Goal: Task Accomplishment & Management: Manage account settings

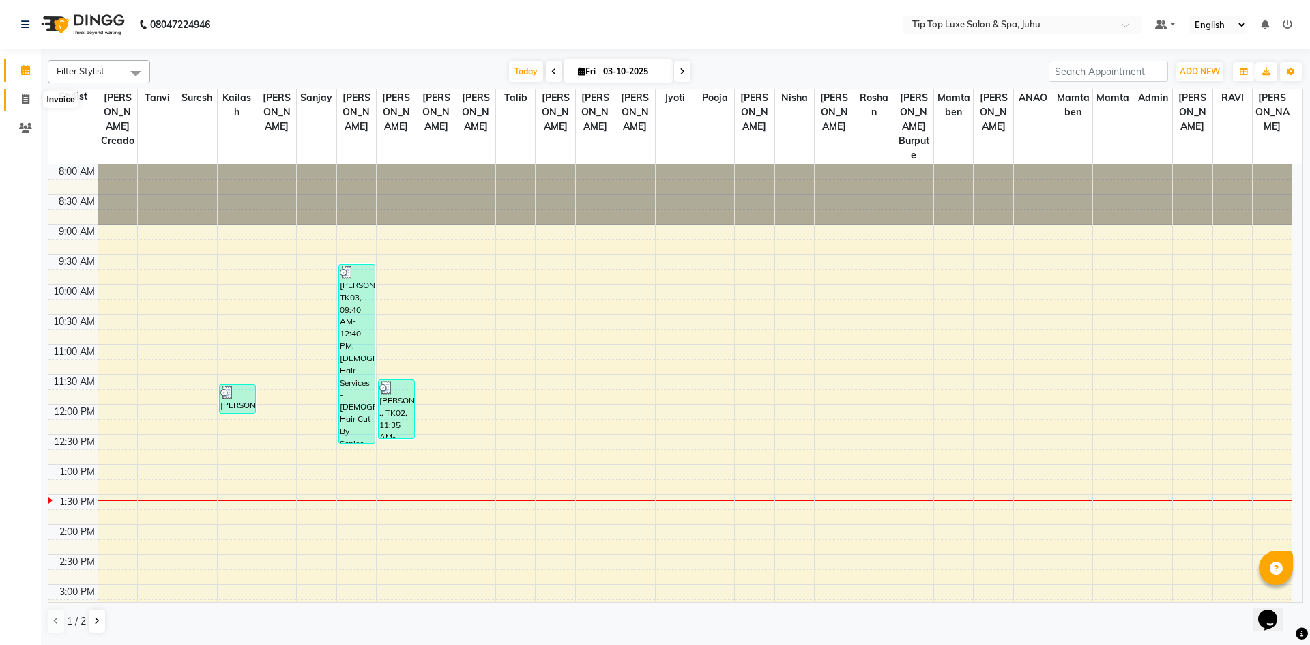
click at [24, 94] on icon at bounding box center [26, 99] width 8 height 10
select select "8298"
select select "service"
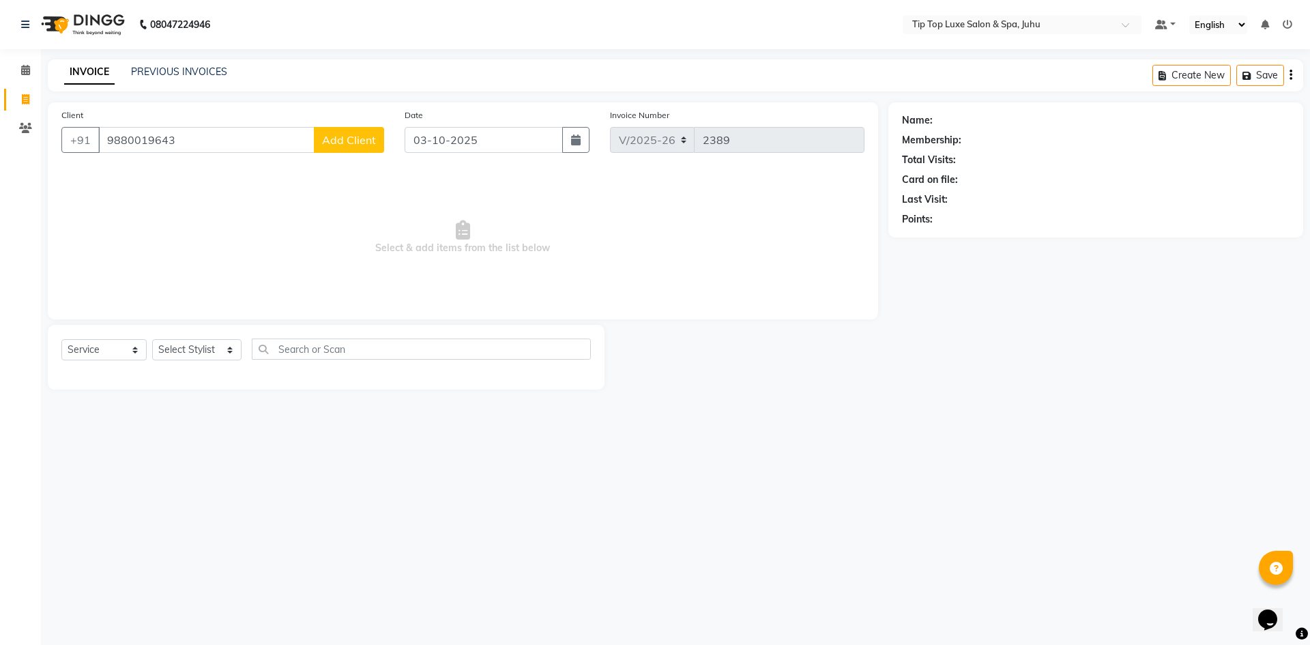
type input "9880019643"
click at [347, 146] on span "Add Client" at bounding box center [349, 140] width 54 height 14
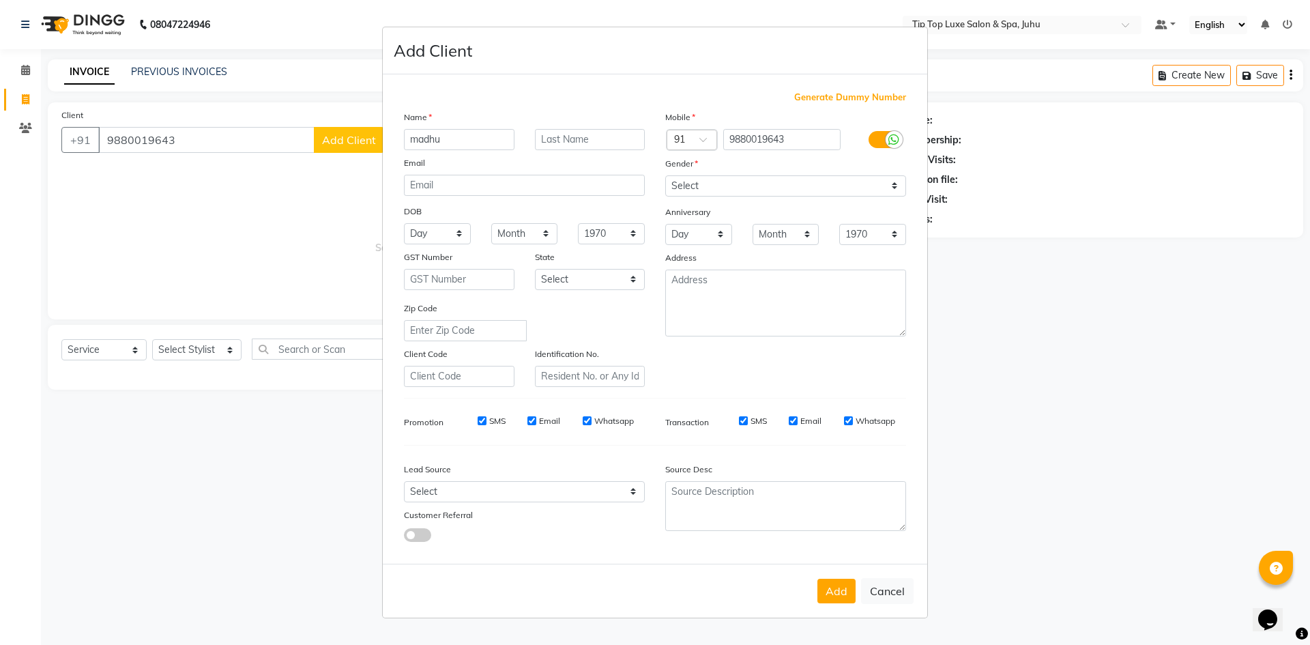
type input "madhu"
click at [596, 138] on input "text" at bounding box center [590, 139] width 111 height 21
type input "prasad"
click at [892, 181] on select "Select [DEMOGRAPHIC_DATA] [DEMOGRAPHIC_DATA] Other Prefer Not To Say" at bounding box center [785, 185] width 241 height 21
select select "[DEMOGRAPHIC_DATA]"
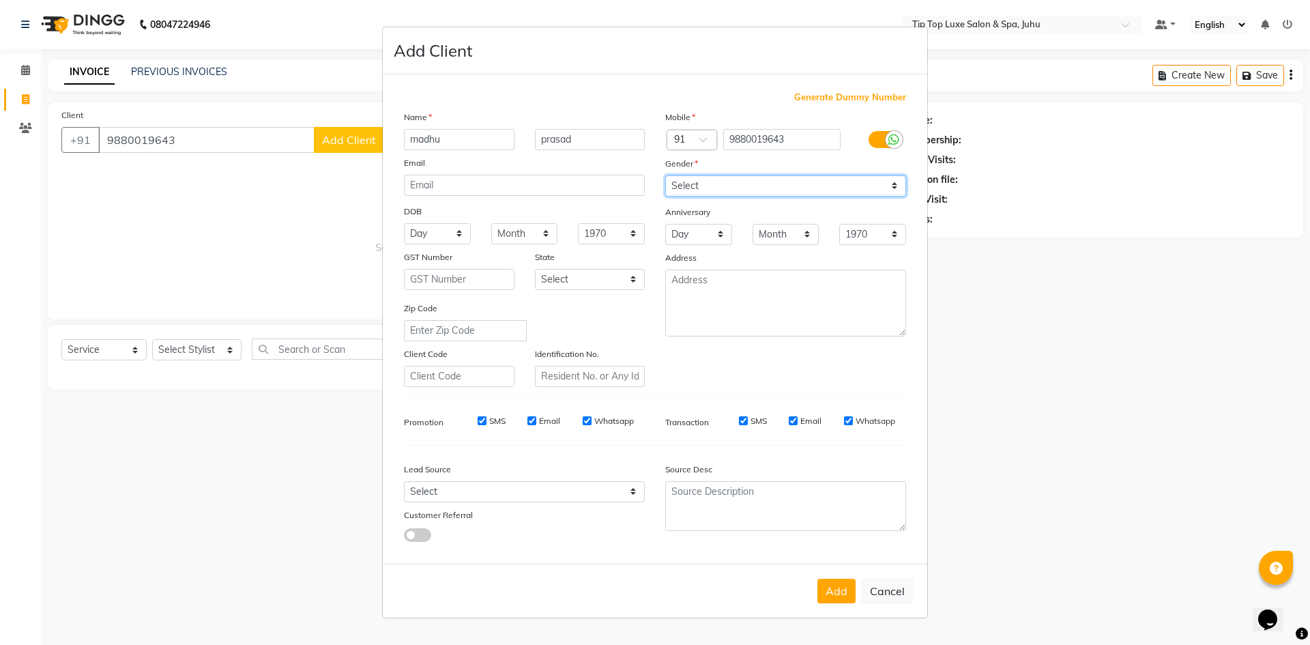
click at [665, 175] on select "Select [DEMOGRAPHIC_DATA] [DEMOGRAPHIC_DATA] Other Prefer Not To Say" at bounding box center [785, 185] width 241 height 21
click at [845, 588] on button "Add" at bounding box center [836, 591] width 38 height 25
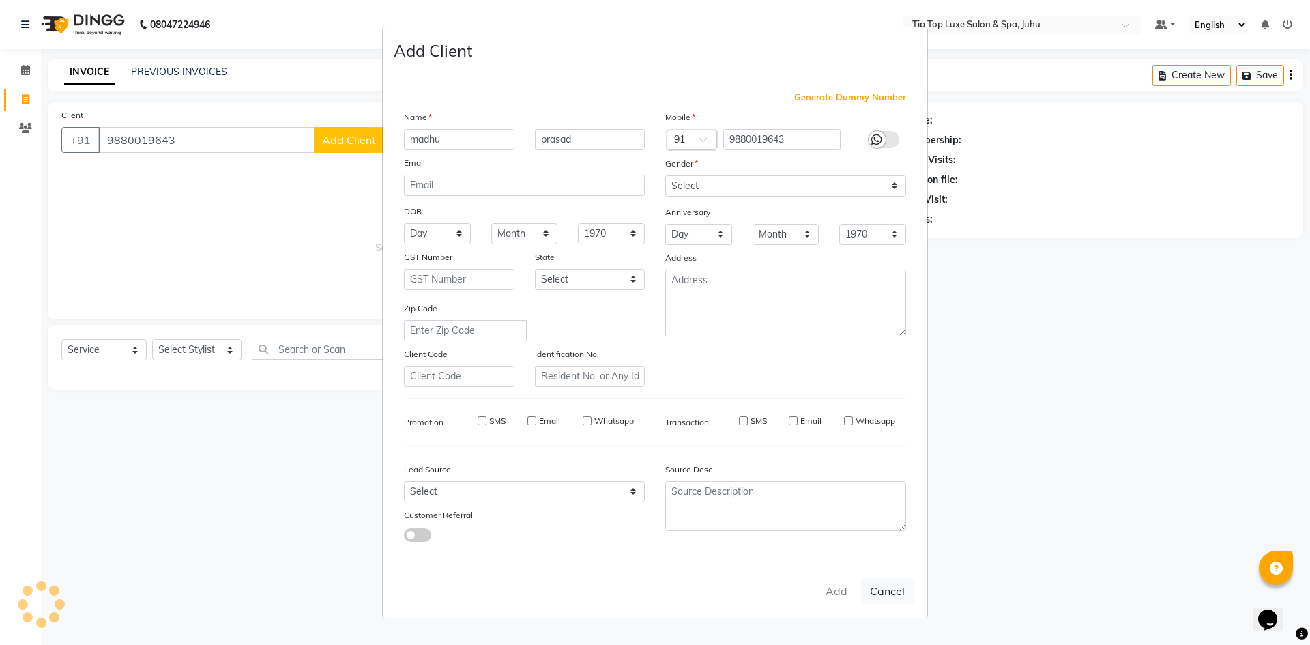
type input "98******43"
select select
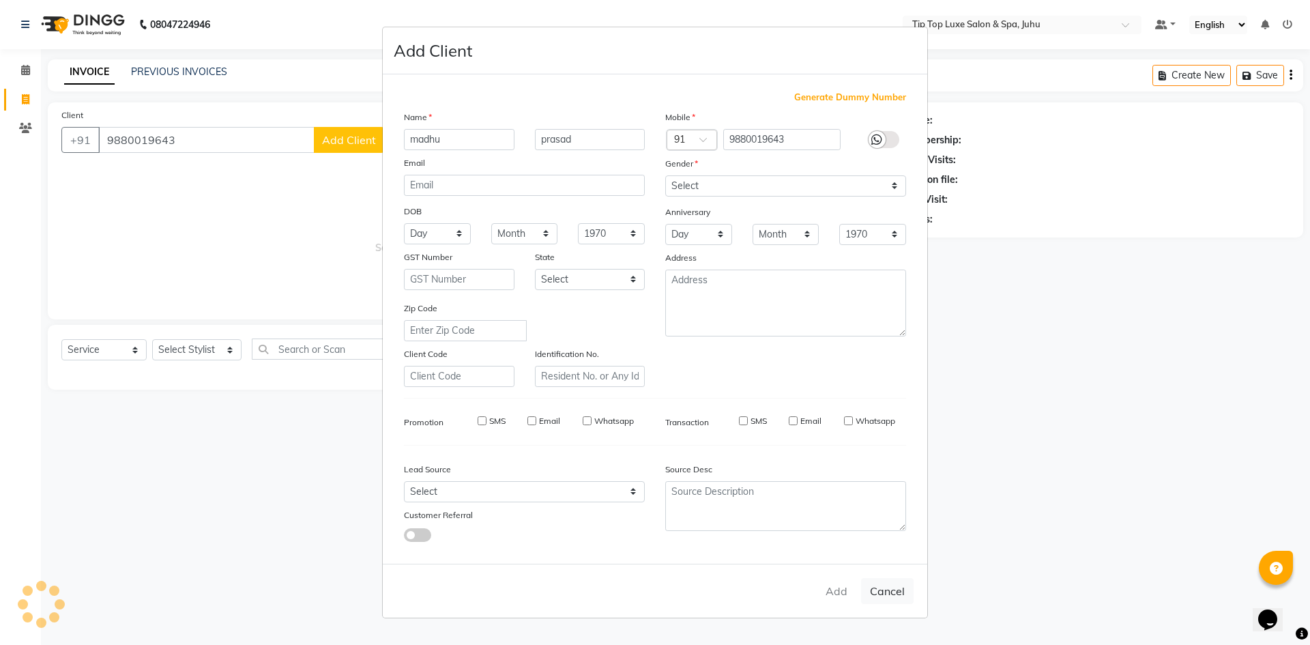
select select
checkbox input "false"
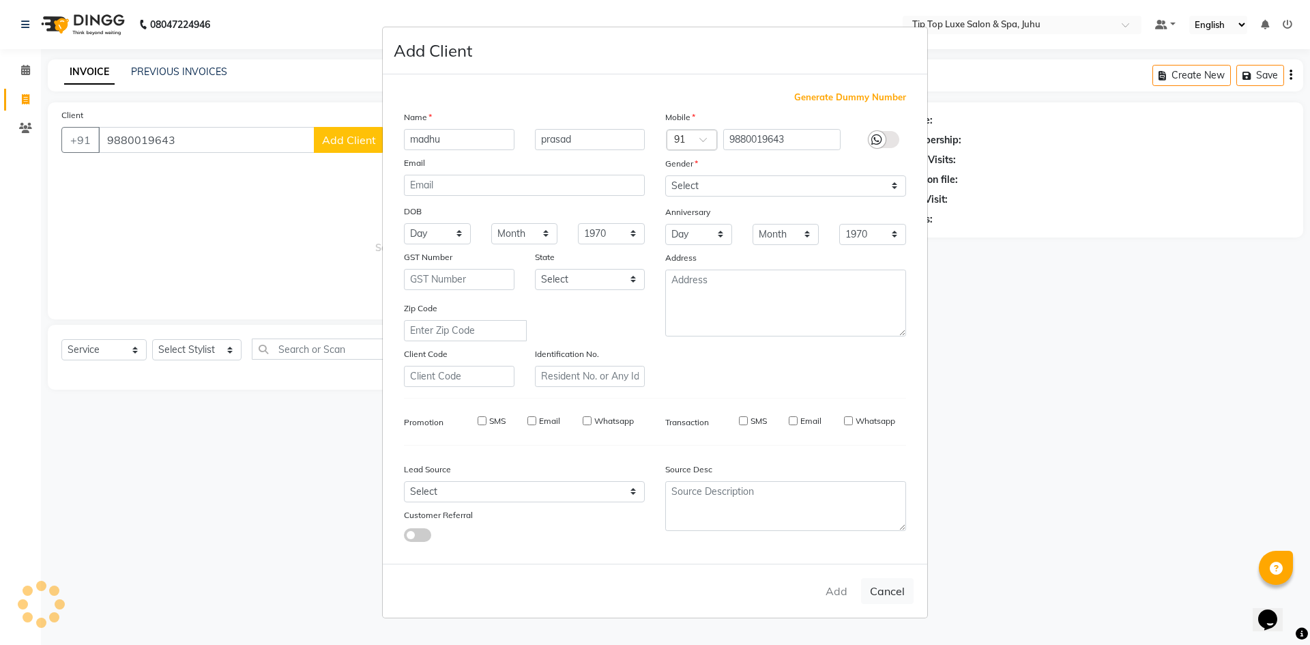
checkbox input "false"
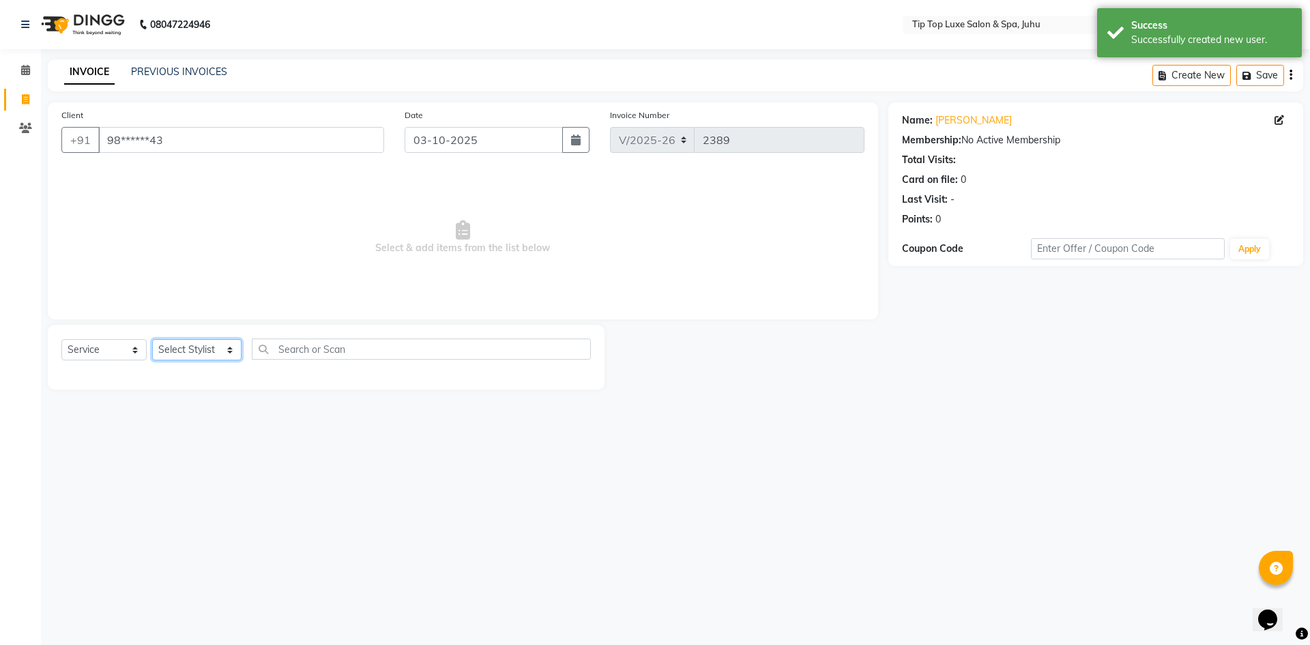
click at [237, 349] on select "Select Stylist [PERSON_NAME] admin [PERSON_NAME] creado ANAO [PERSON_NAME] Jyot…" at bounding box center [196, 349] width 89 height 21
select select "82326"
click at [152, 339] on select "Select Stylist [PERSON_NAME] admin [PERSON_NAME] creado ANAO [PERSON_NAME] Jyot…" at bounding box center [196, 349] width 89 height 21
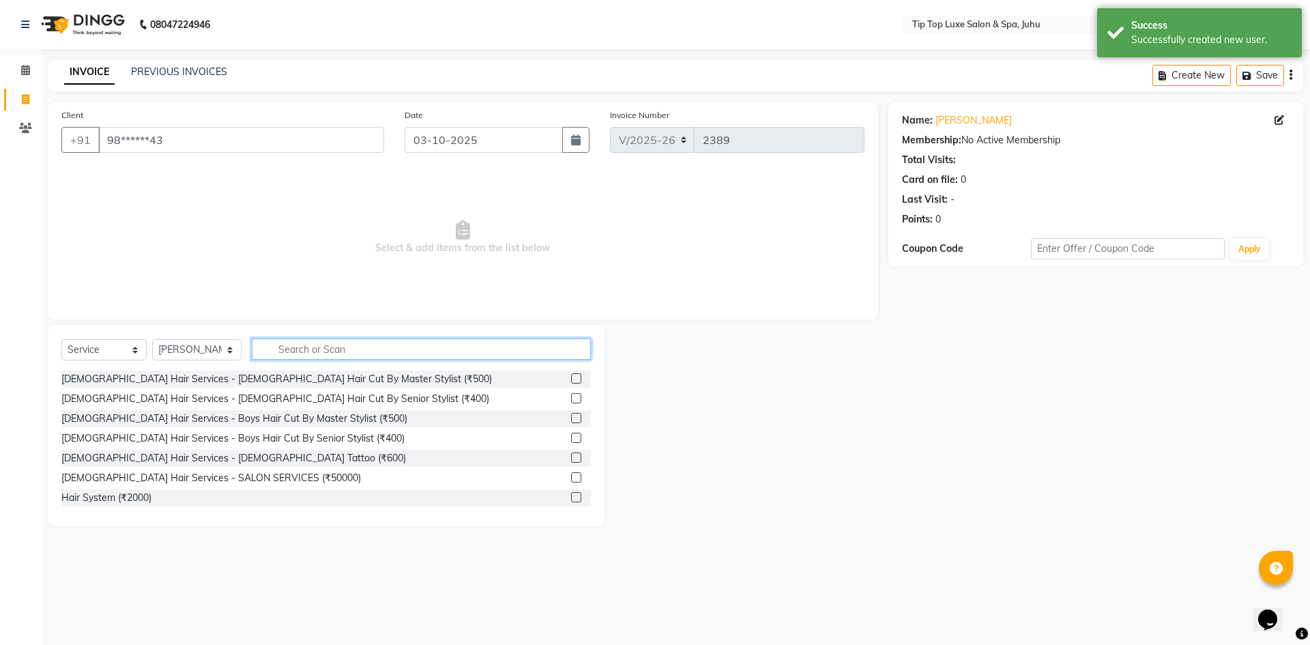
click at [340, 354] on input "text" at bounding box center [422, 348] width 340 height 21
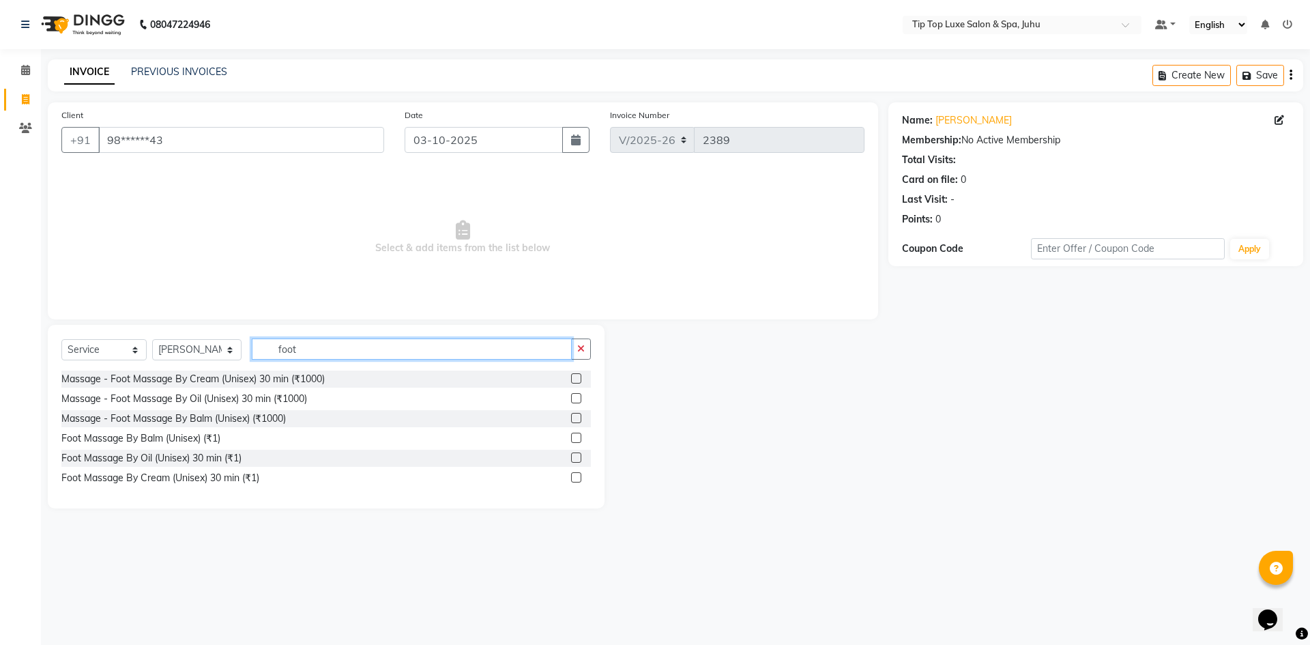
type input "foot"
click at [574, 417] on label at bounding box center [576, 418] width 10 height 10
click at [574, 417] on input "checkbox" at bounding box center [575, 418] width 9 height 9
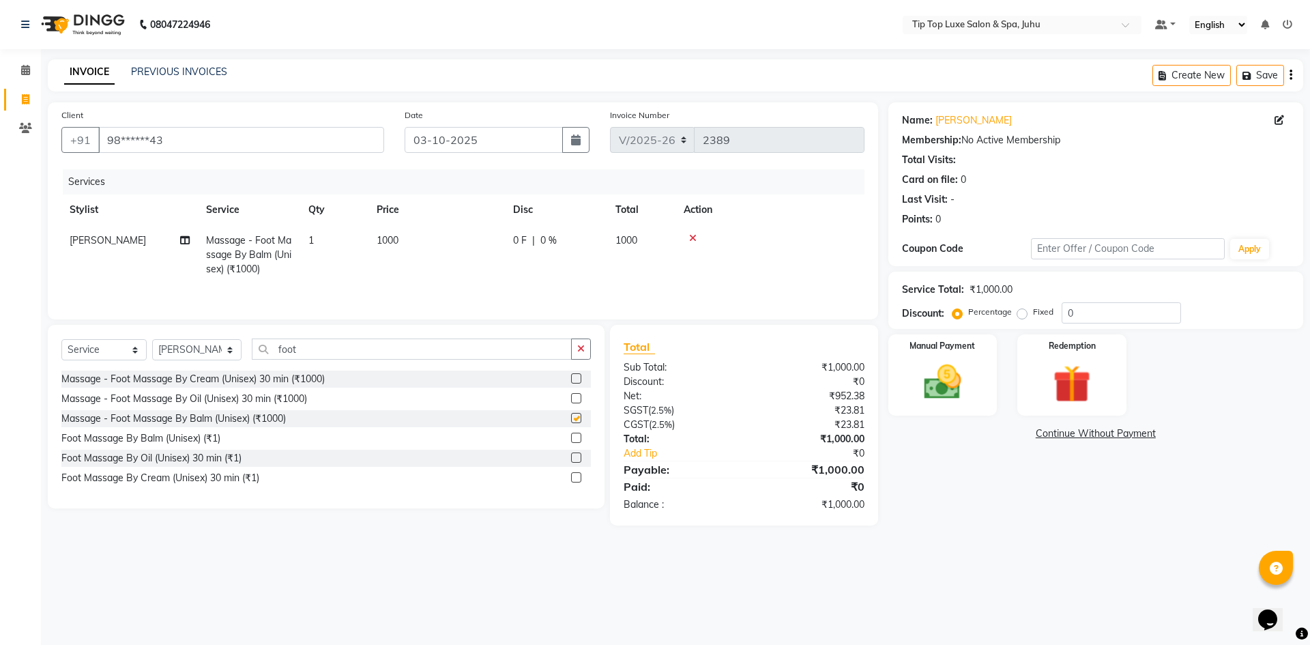
checkbox input "false"
click at [390, 232] on td "1000" at bounding box center [436, 254] width 136 height 59
select select "82326"
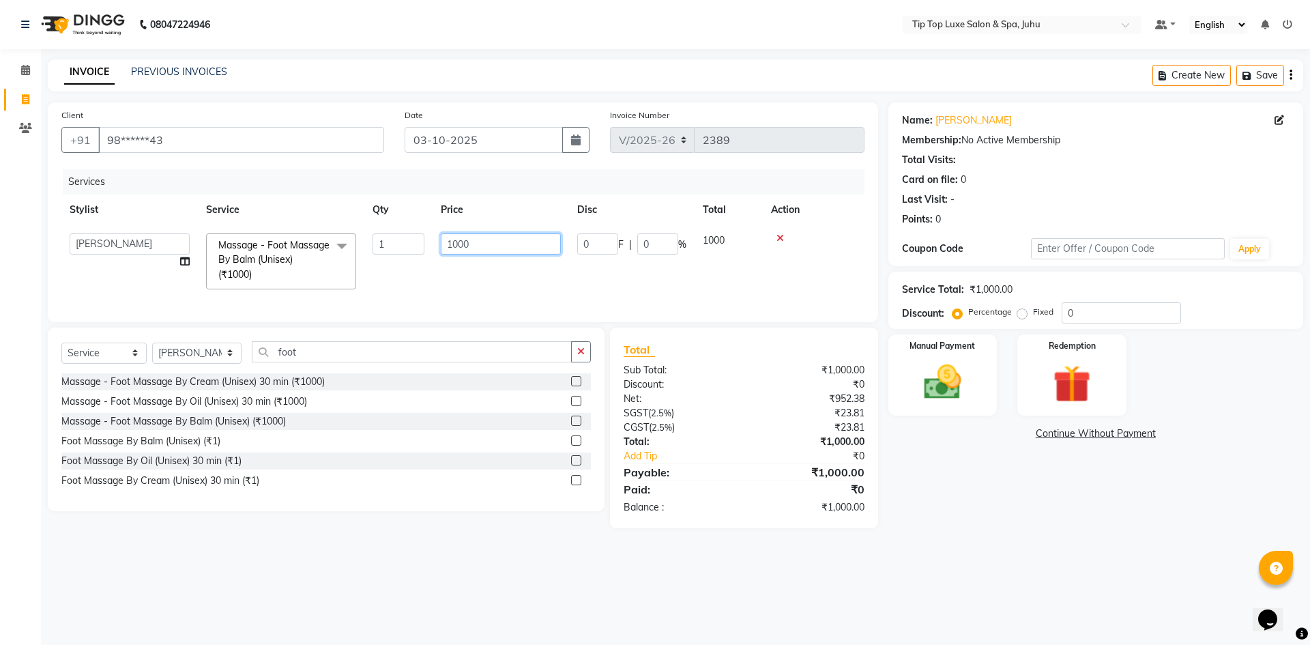
click at [456, 248] on input "1000" at bounding box center [501, 243] width 120 height 21
type input "1200"
click at [581, 360] on div "Select Service Product Membership Package Voucher Prepaid Gift Card Select Styl…" at bounding box center [325, 357] width 529 height 32
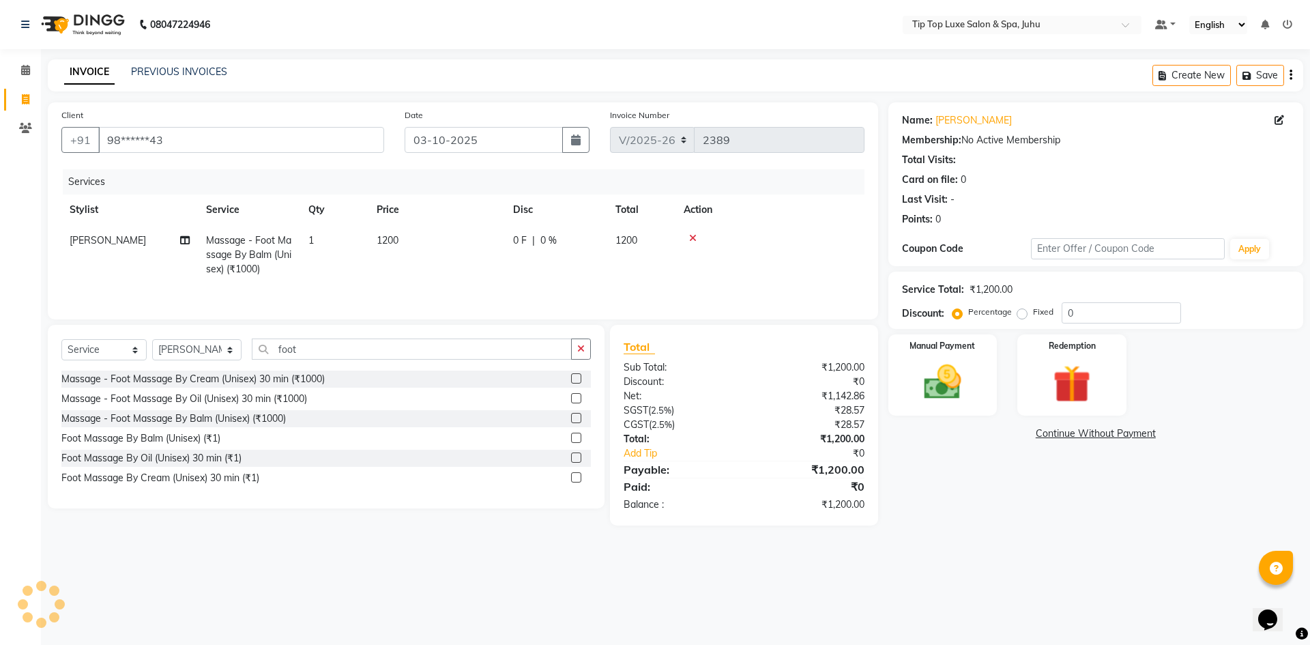
click at [214, 362] on div "Select Service Product Membership Package Voucher Prepaid Gift Card Select Styl…" at bounding box center [325, 354] width 529 height 32
click at [214, 354] on select "Select Stylist [PERSON_NAME] admin [PERSON_NAME] creado ANAO [PERSON_NAME] Jyot…" at bounding box center [196, 349] width 89 height 21
select select "82327"
click at [152, 339] on select "Select Stylist [PERSON_NAME] admin [PERSON_NAME] creado ANAO [PERSON_NAME] Jyot…" at bounding box center [196, 349] width 89 height 21
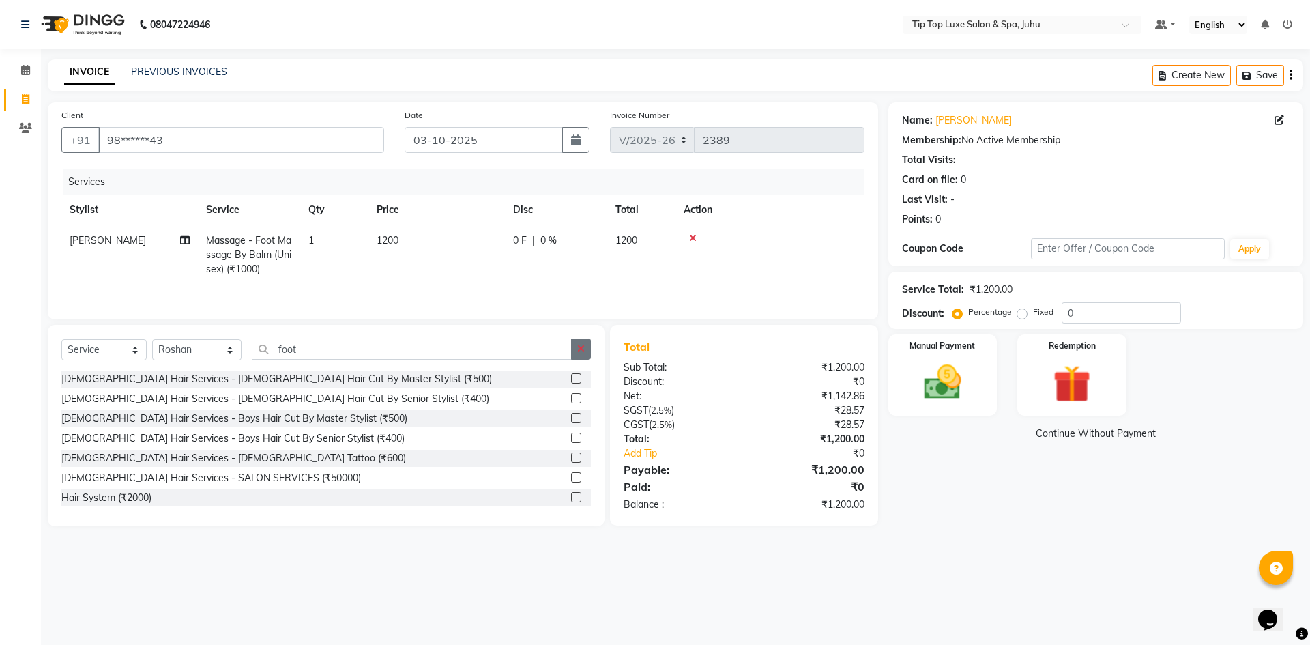
click at [578, 347] on icon "button" at bounding box center [581, 349] width 8 height 10
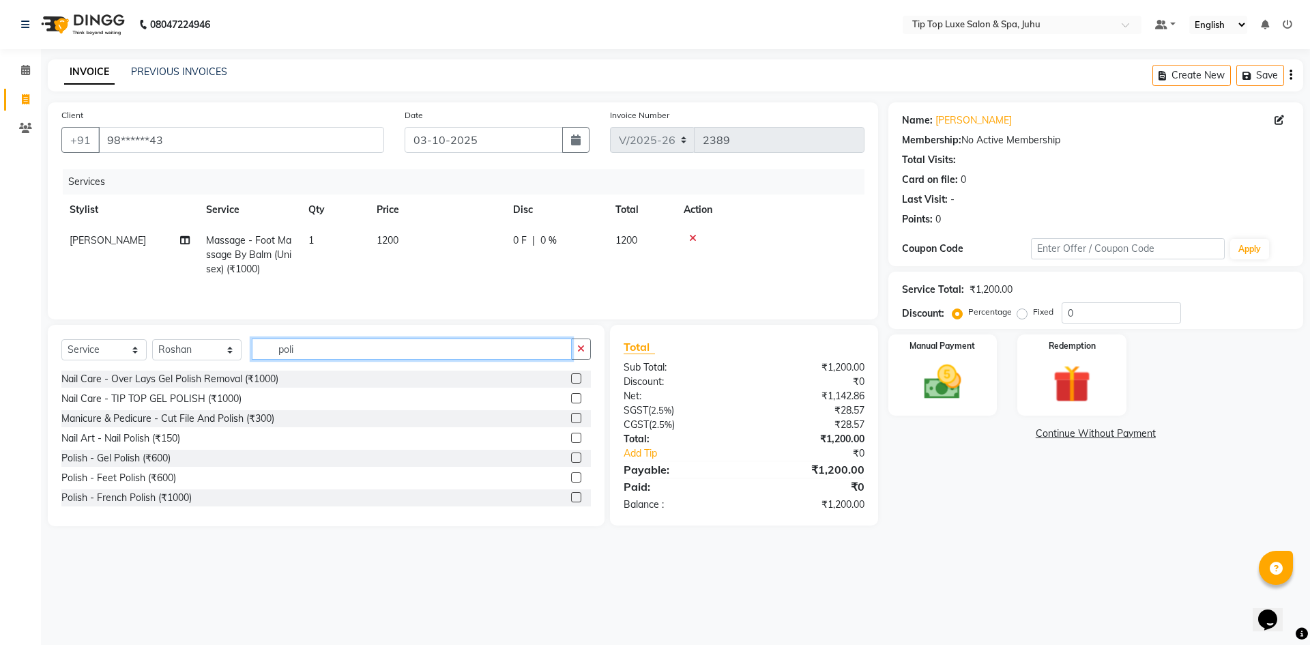
type input "poli"
click at [571, 435] on label at bounding box center [576, 438] width 10 height 10
click at [571, 435] on input "checkbox" at bounding box center [575, 438] width 9 height 9
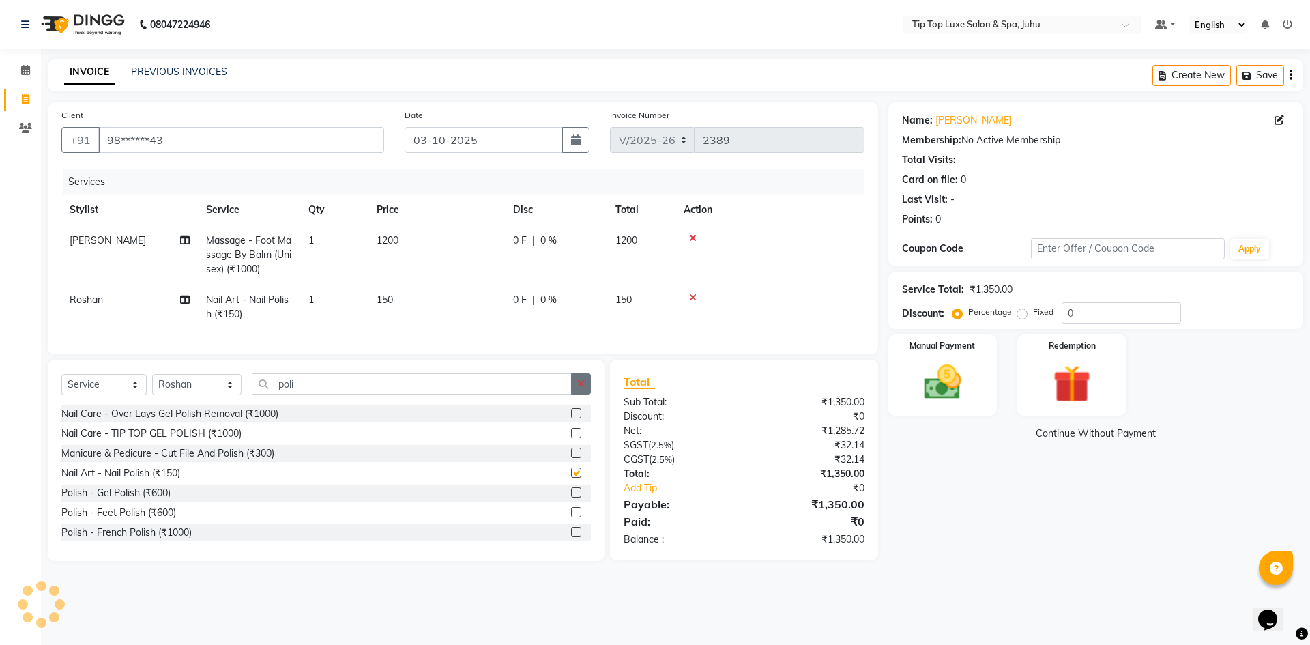
checkbox input "false"
click at [581, 394] on button "button" at bounding box center [581, 383] width 20 height 21
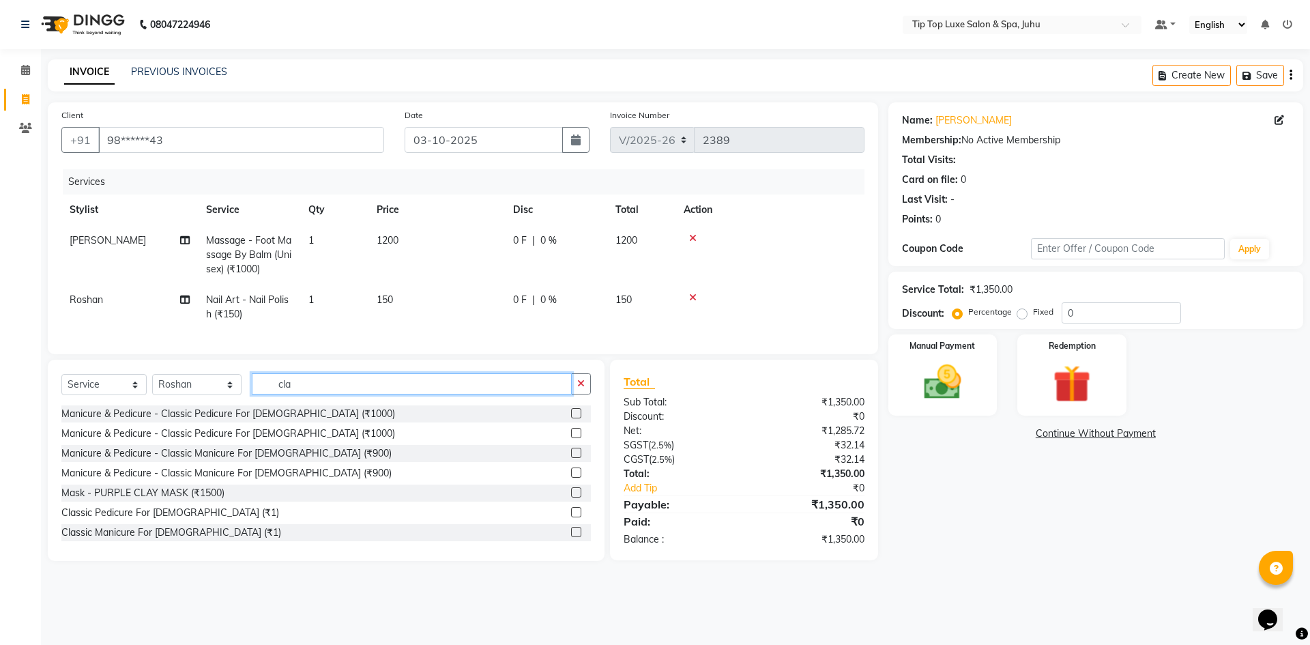
type input "cla"
click at [571, 438] on label at bounding box center [576, 433] width 10 height 10
click at [571, 438] on input "checkbox" at bounding box center [575, 433] width 9 height 9
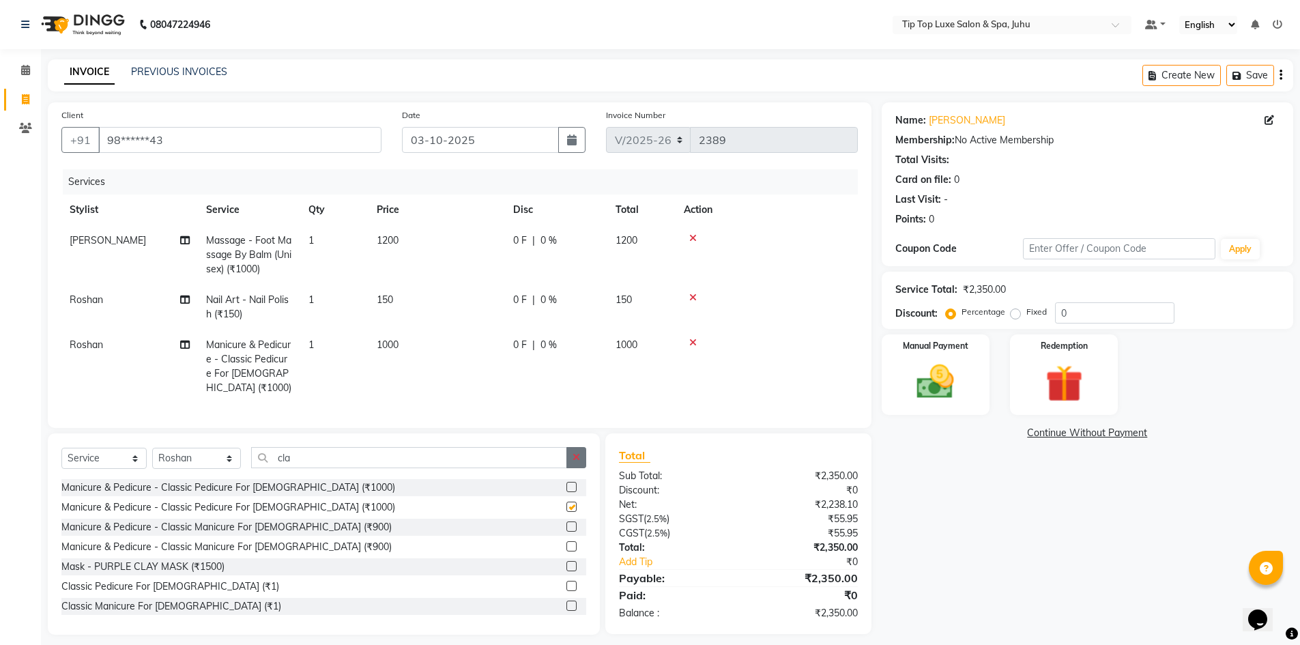
checkbox input "false"
click at [574, 452] on icon "button" at bounding box center [576, 457] width 8 height 10
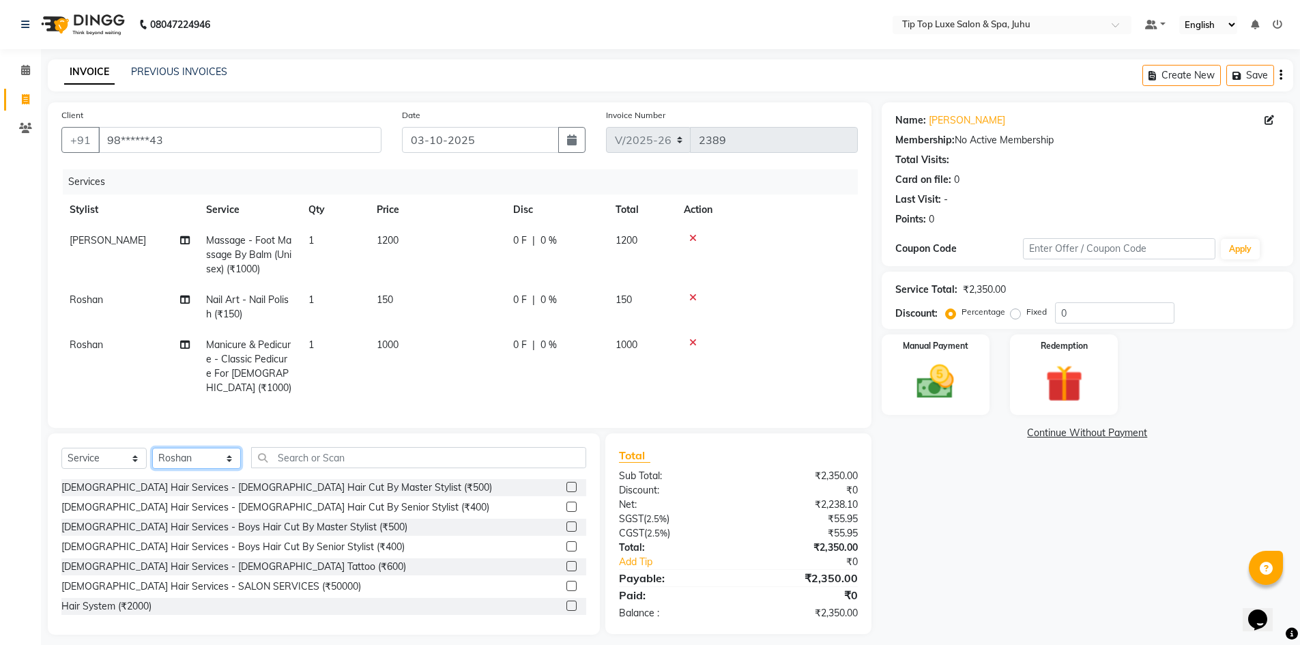
click at [203, 458] on select "Select Stylist [PERSON_NAME] admin [PERSON_NAME] creado ANAO [PERSON_NAME] Jyot…" at bounding box center [196, 458] width 89 height 21
select select "82315"
click at [152, 448] on select "Select Stylist [PERSON_NAME] admin [PERSON_NAME] creado ANAO [PERSON_NAME] Jyot…" at bounding box center [196, 458] width 89 height 21
click at [375, 449] on input "text" at bounding box center [418, 457] width 335 height 21
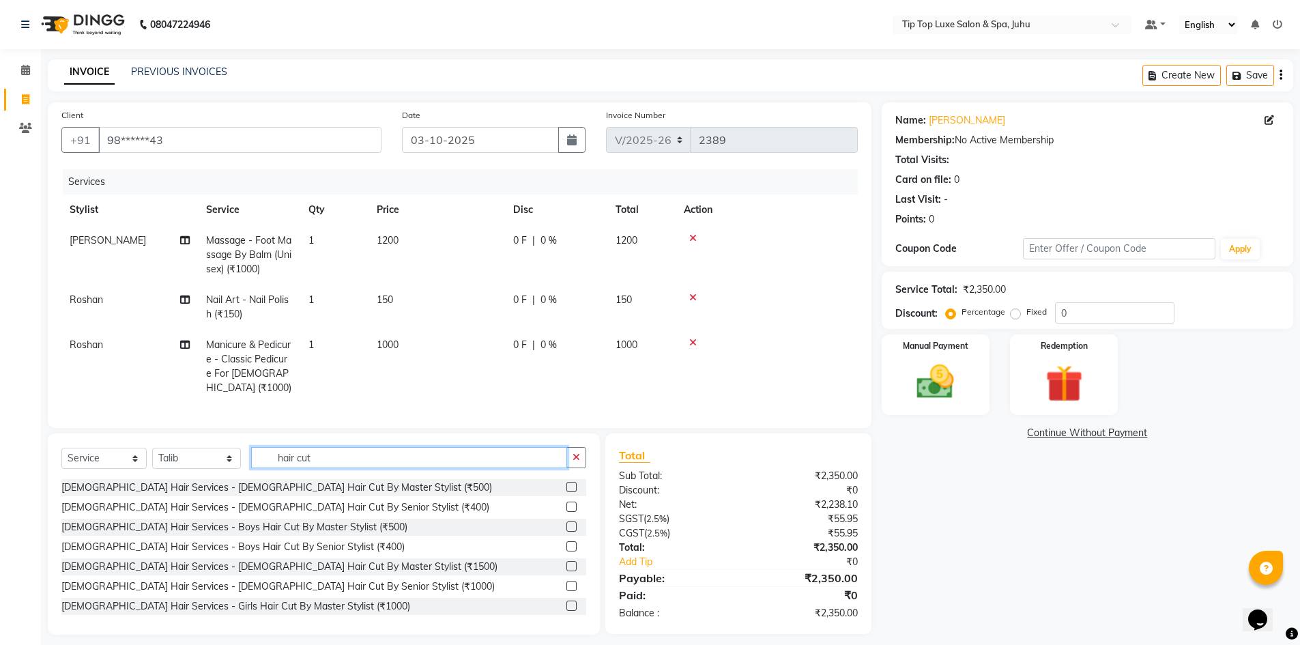
type input "hair cut"
click at [566, 581] on label at bounding box center [571, 586] width 10 height 10
click at [566, 582] on input "checkbox" at bounding box center [570, 586] width 9 height 9
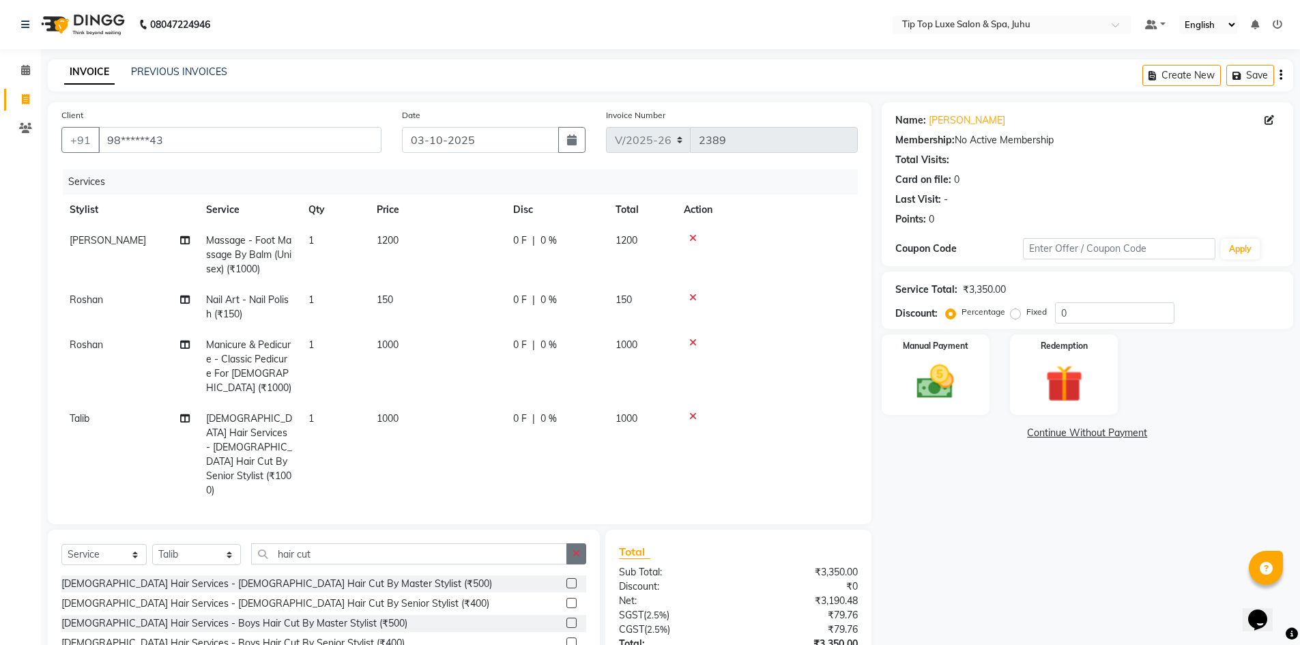
checkbox input "false"
click at [570, 543] on button "button" at bounding box center [576, 553] width 20 height 21
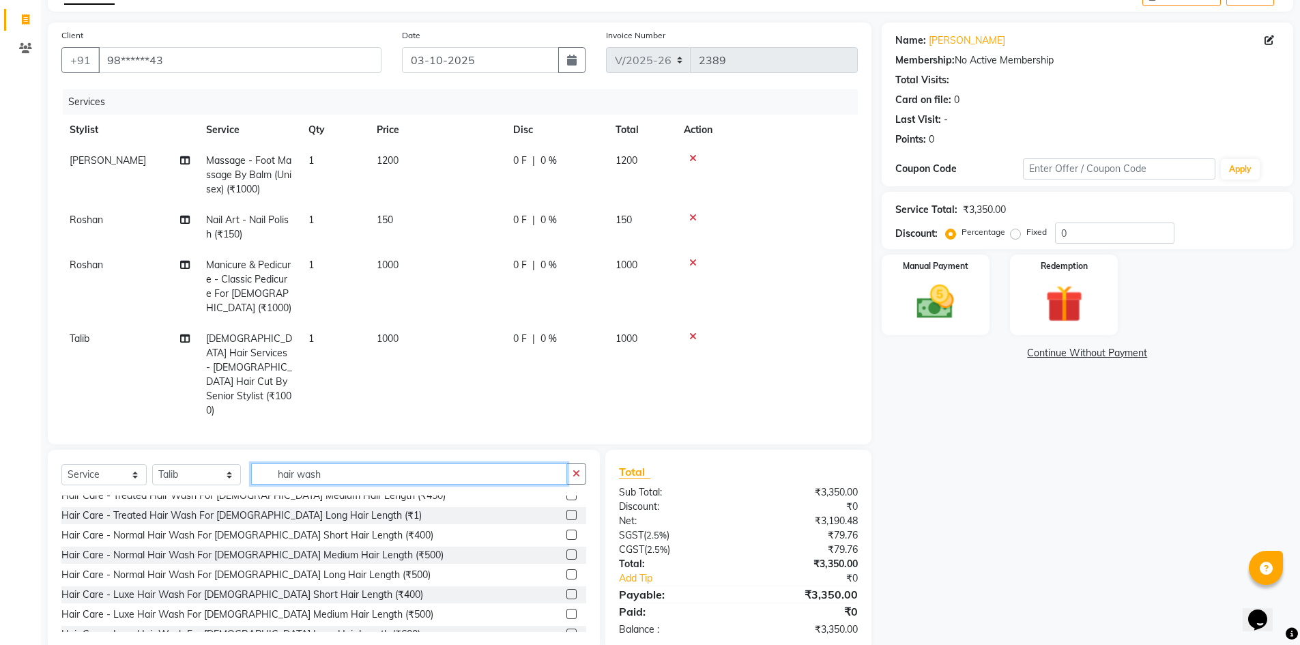
scroll to position [310, 0]
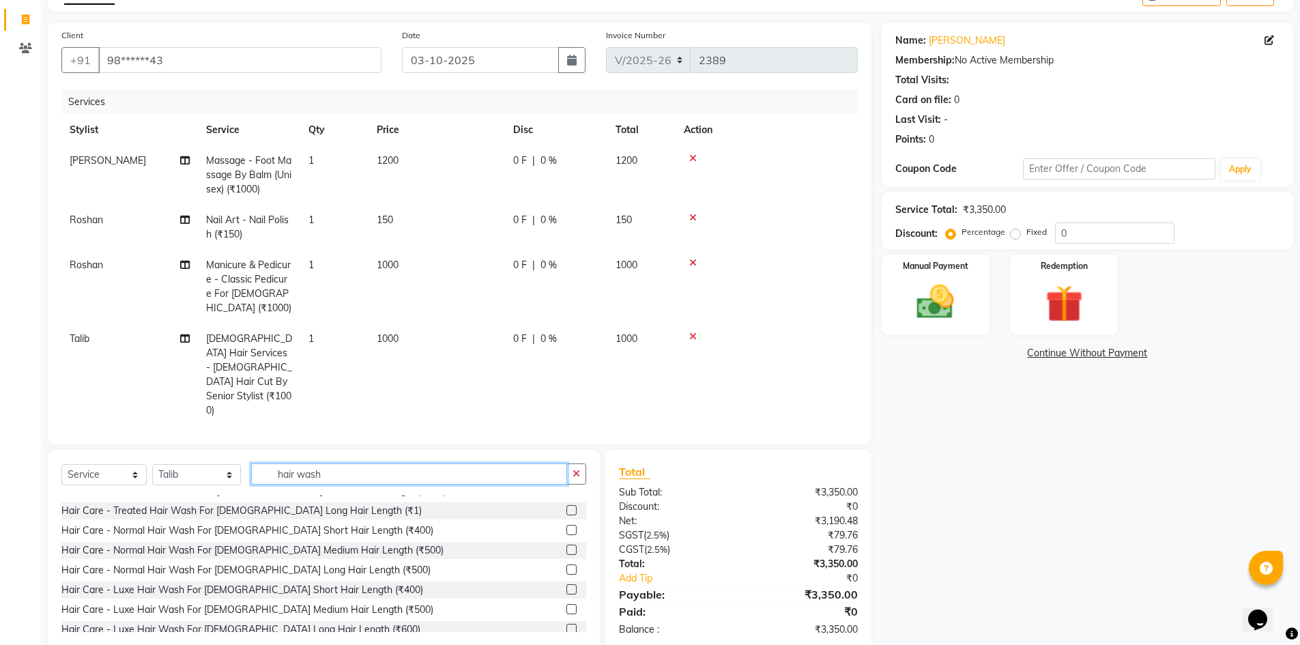
type input "hair wash"
click at [566, 544] on label at bounding box center [571, 549] width 10 height 10
click at [566, 546] on input "checkbox" at bounding box center [570, 550] width 9 height 9
checkbox input "false"
click at [1081, 503] on div "Name: [PERSON_NAME] Membership: No Active Membership Total Visits: Card on file…" at bounding box center [1092, 337] width 422 height 628
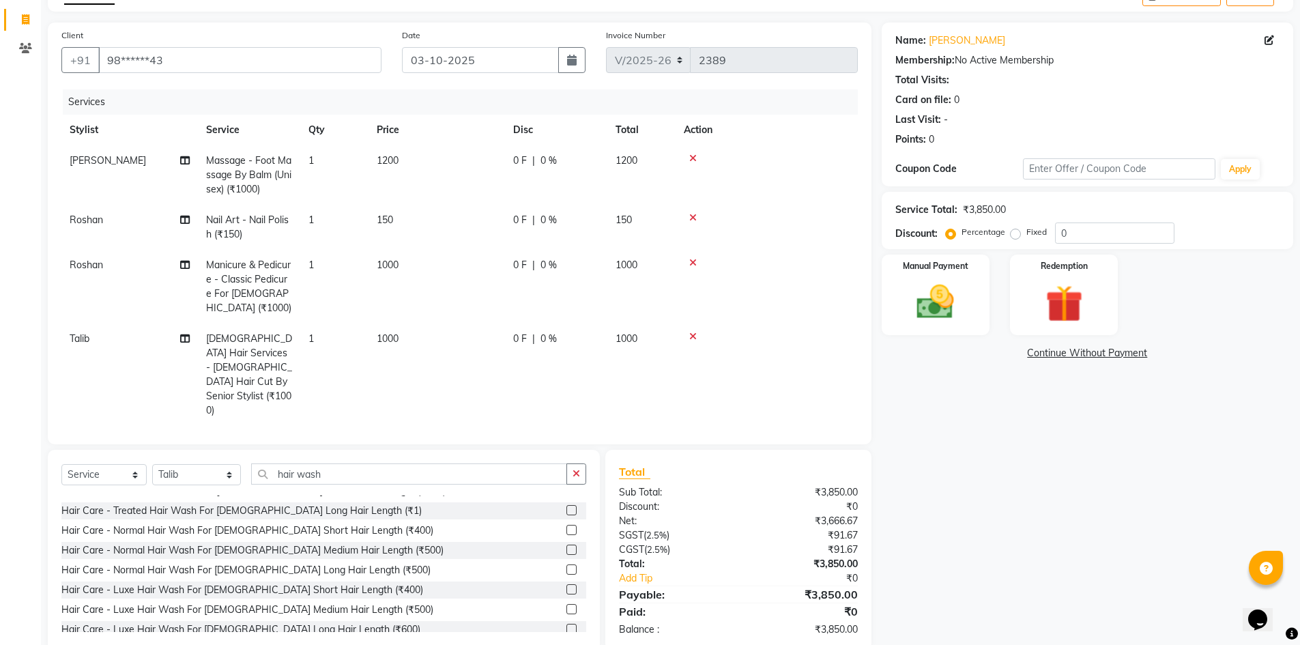
scroll to position [106, 0]
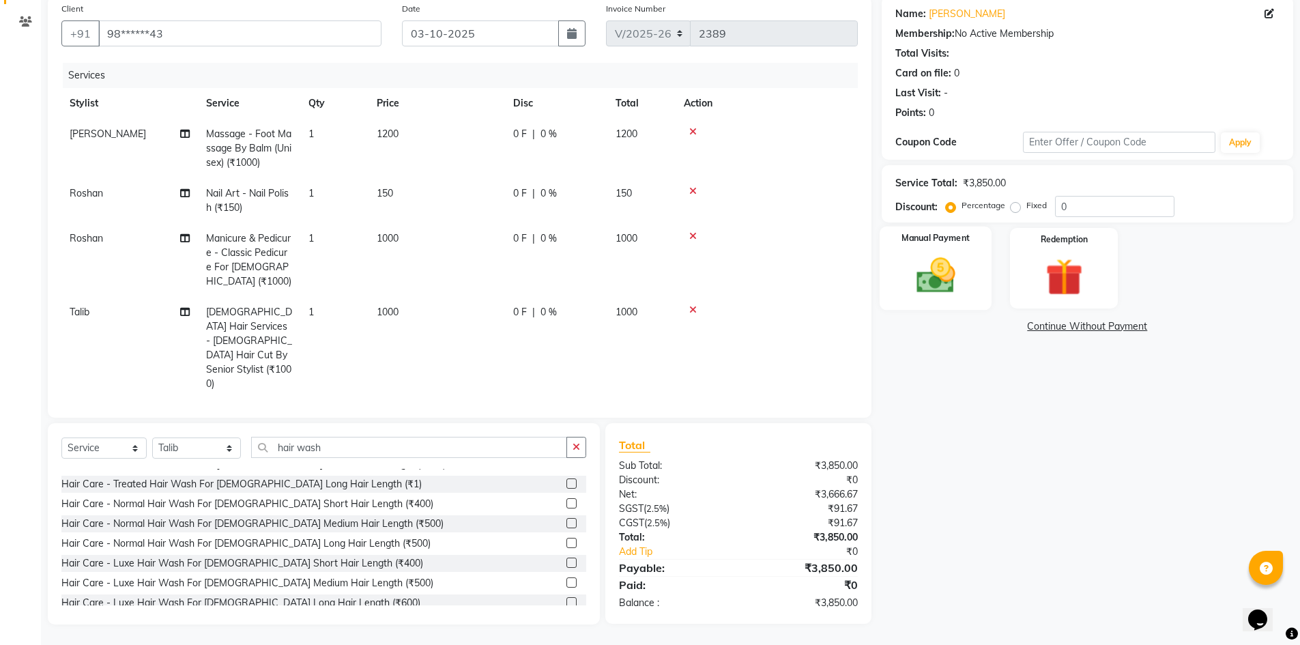
click at [918, 274] on img at bounding box center [935, 275] width 63 height 44
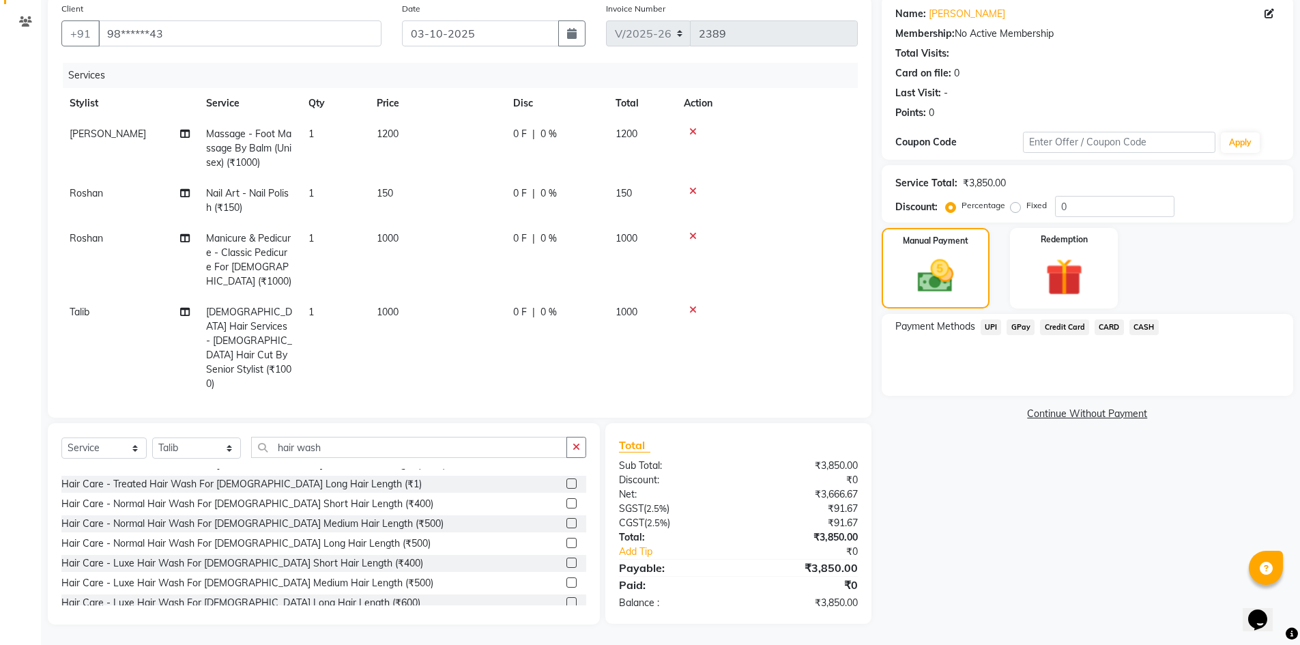
click at [1103, 326] on span "CARD" at bounding box center [1108, 327] width 29 height 16
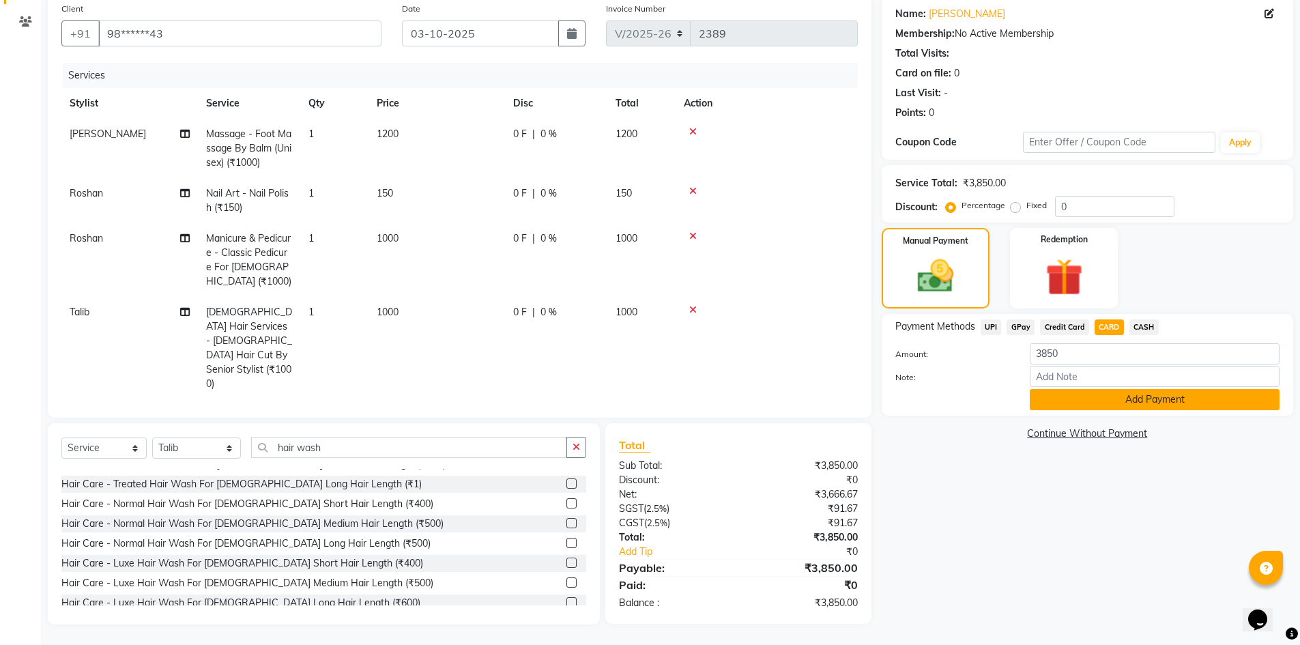
click at [1122, 399] on button "Add Payment" at bounding box center [1155, 399] width 250 height 21
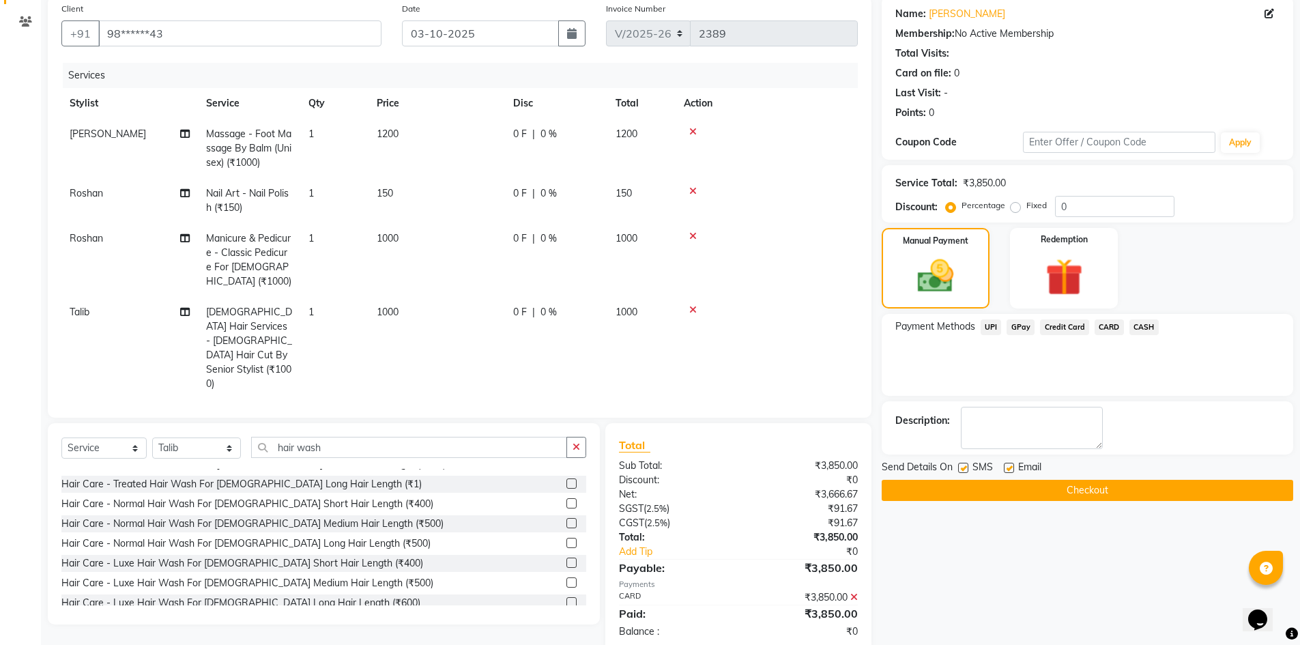
click at [1098, 494] on button "Checkout" at bounding box center [1086, 490] width 411 height 21
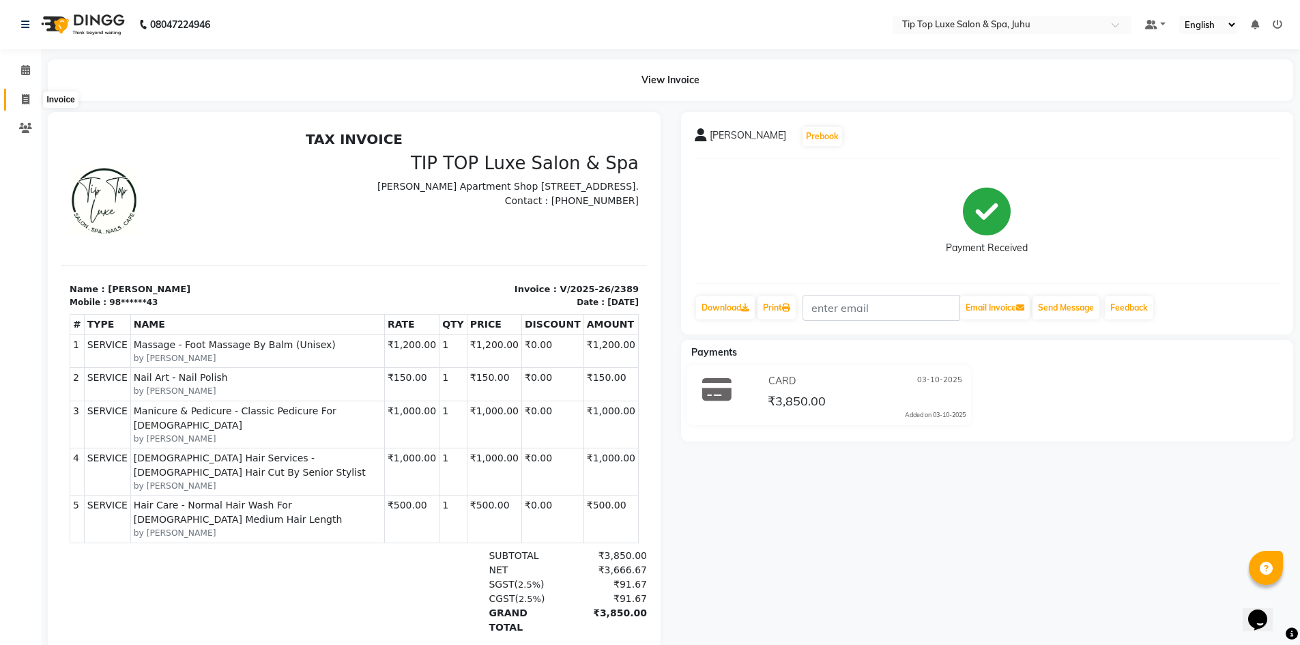
drag, startPoint x: 27, startPoint y: 95, endPoint x: 48, endPoint y: 106, distance: 24.4
click at [27, 95] on icon at bounding box center [26, 99] width 8 height 10
select select "service"
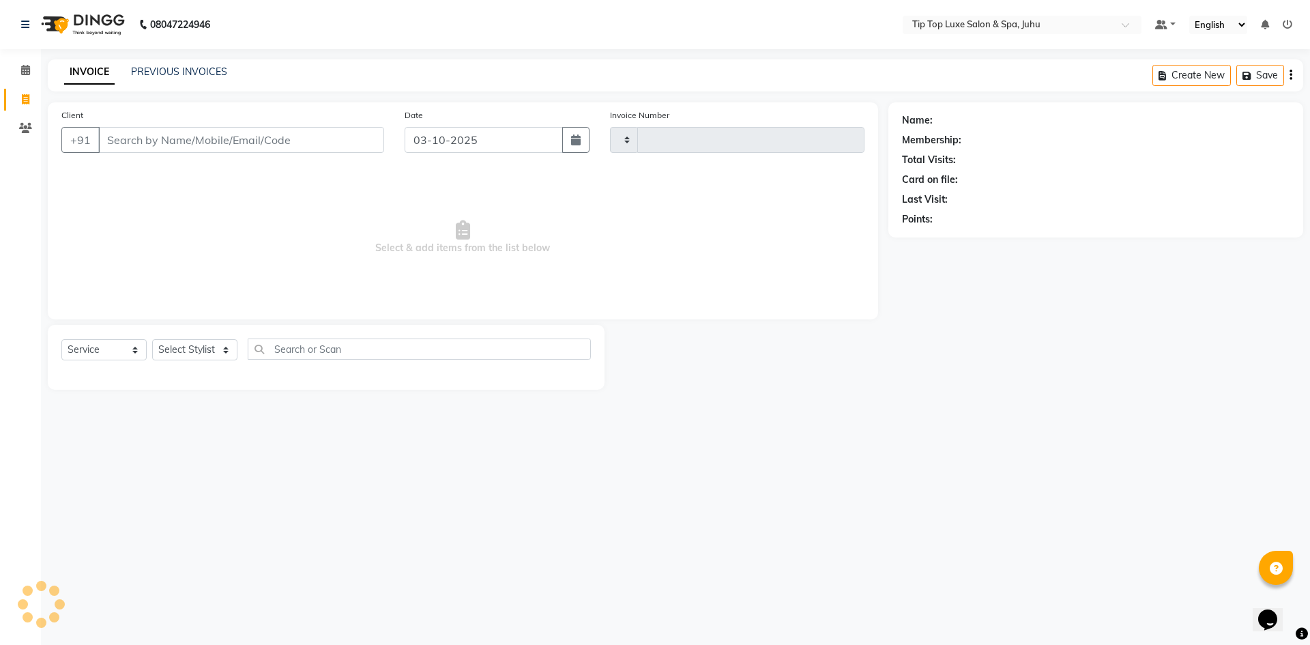
type input "2391"
select select "8298"
click at [260, 138] on input "Client" at bounding box center [241, 140] width 286 height 26
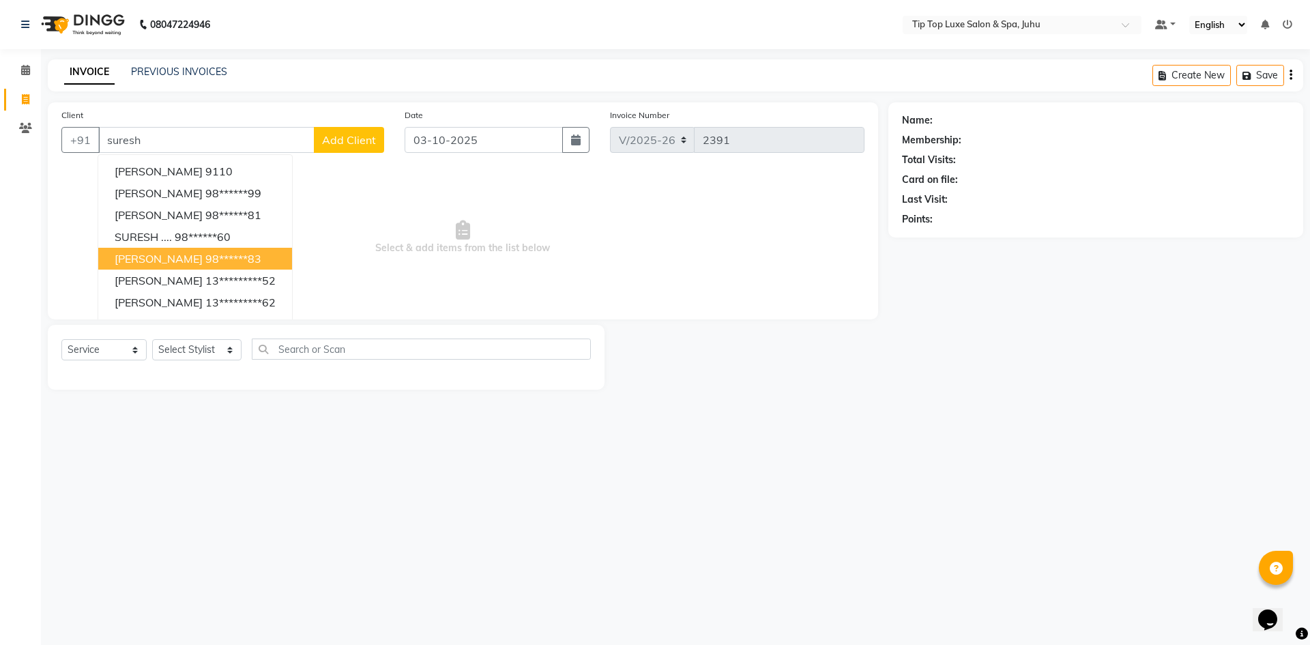
click at [234, 258] on ngb-highlight "98******83" at bounding box center [233, 259] width 56 height 14
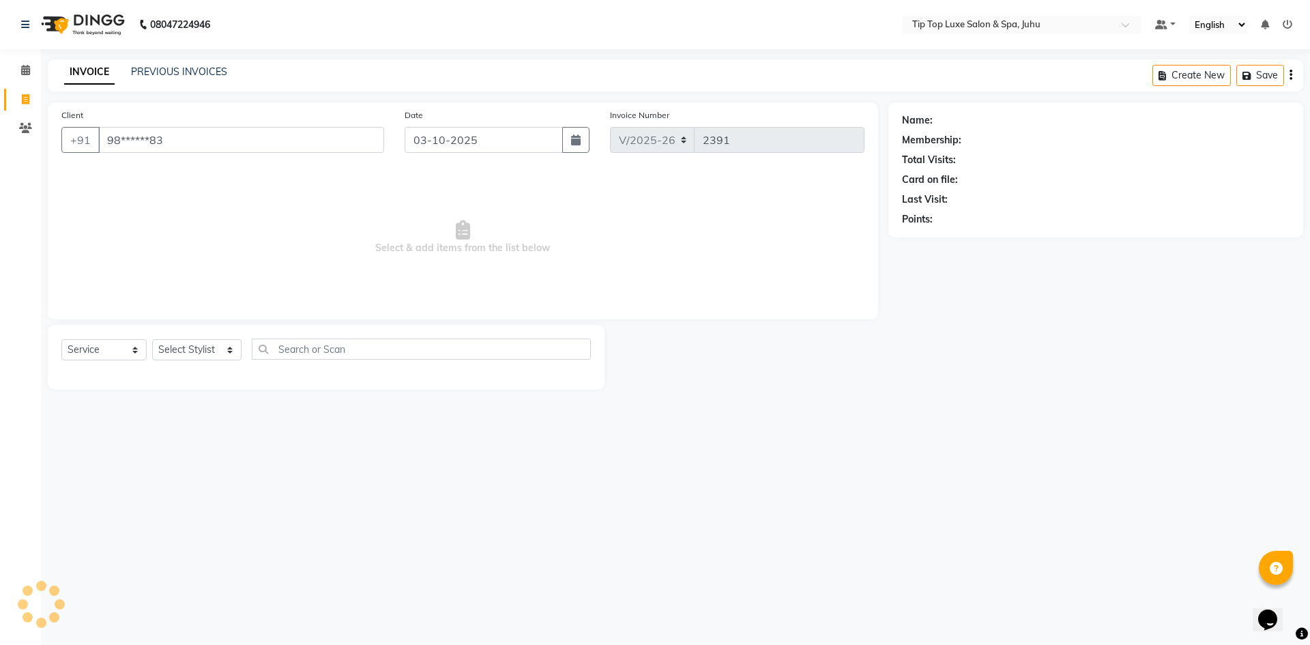
type input "98******83"
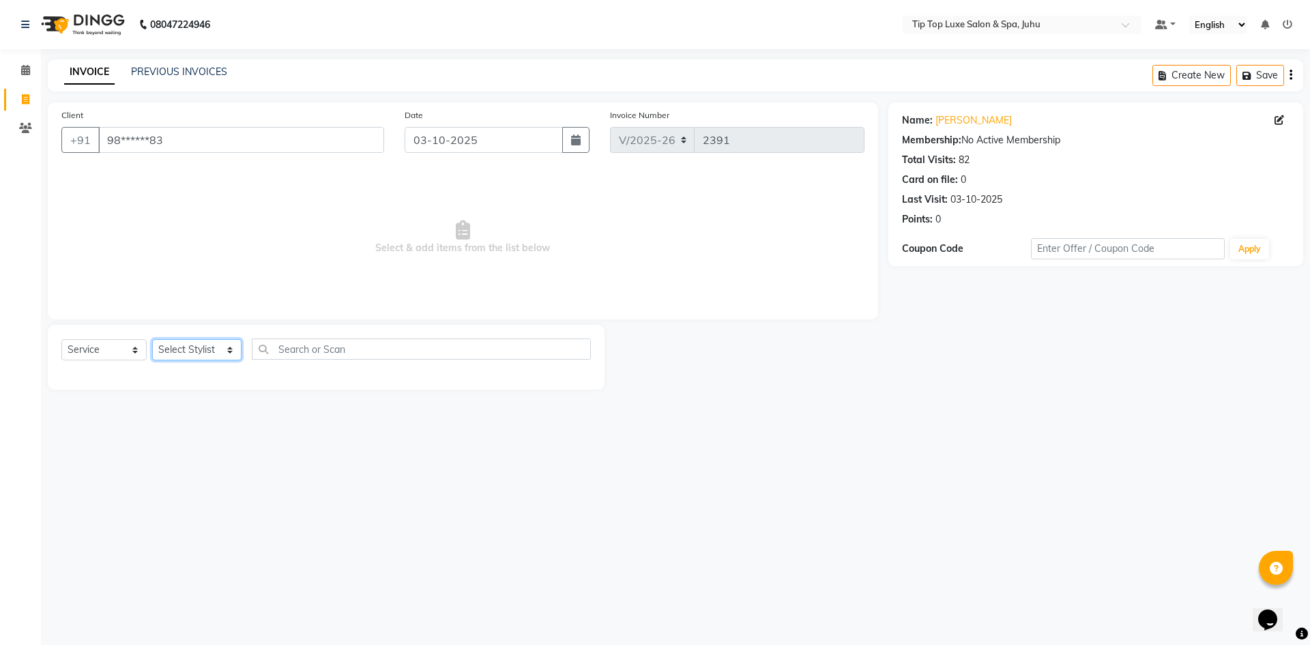
click at [217, 353] on select "Select Stylist [PERSON_NAME] admin [PERSON_NAME] creado ANAO [PERSON_NAME] Jyot…" at bounding box center [196, 349] width 89 height 21
select select "82312"
click at [152, 339] on select "Select Stylist [PERSON_NAME] admin [PERSON_NAME] creado ANAO [PERSON_NAME] Jyot…" at bounding box center [196, 349] width 89 height 21
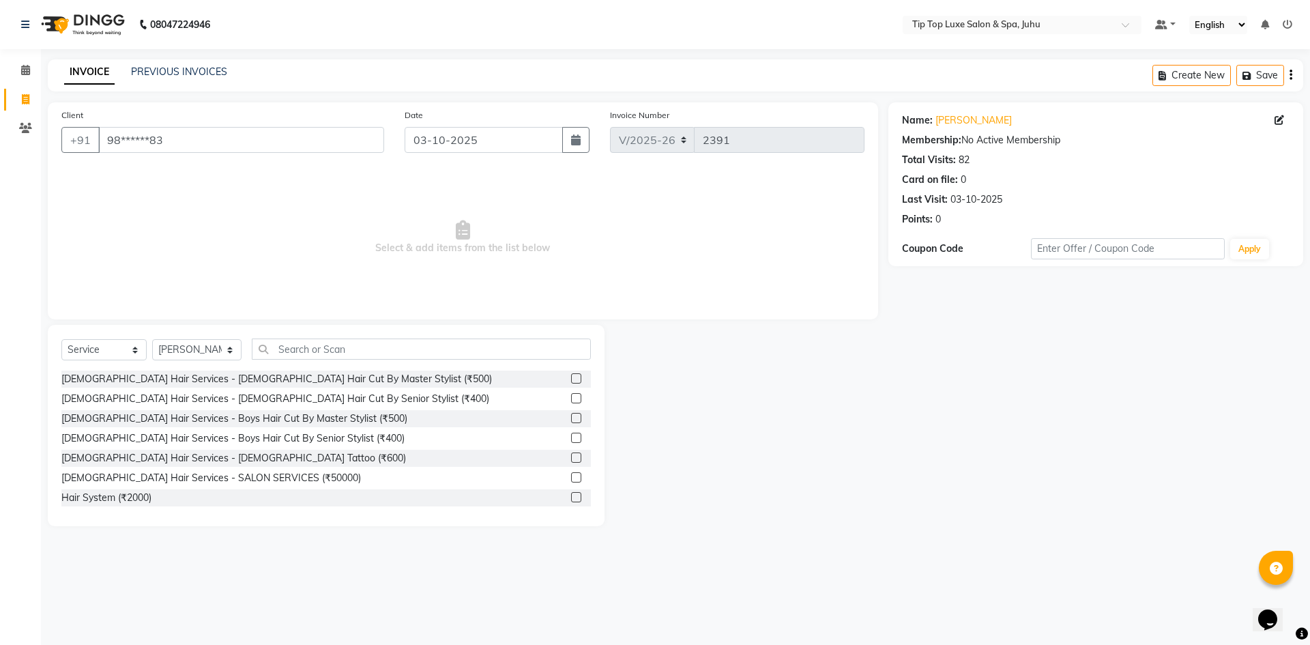
click at [571, 400] on label at bounding box center [576, 398] width 10 height 10
click at [571, 400] on input "checkbox" at bounding box center [575, 398] width 9 height 9
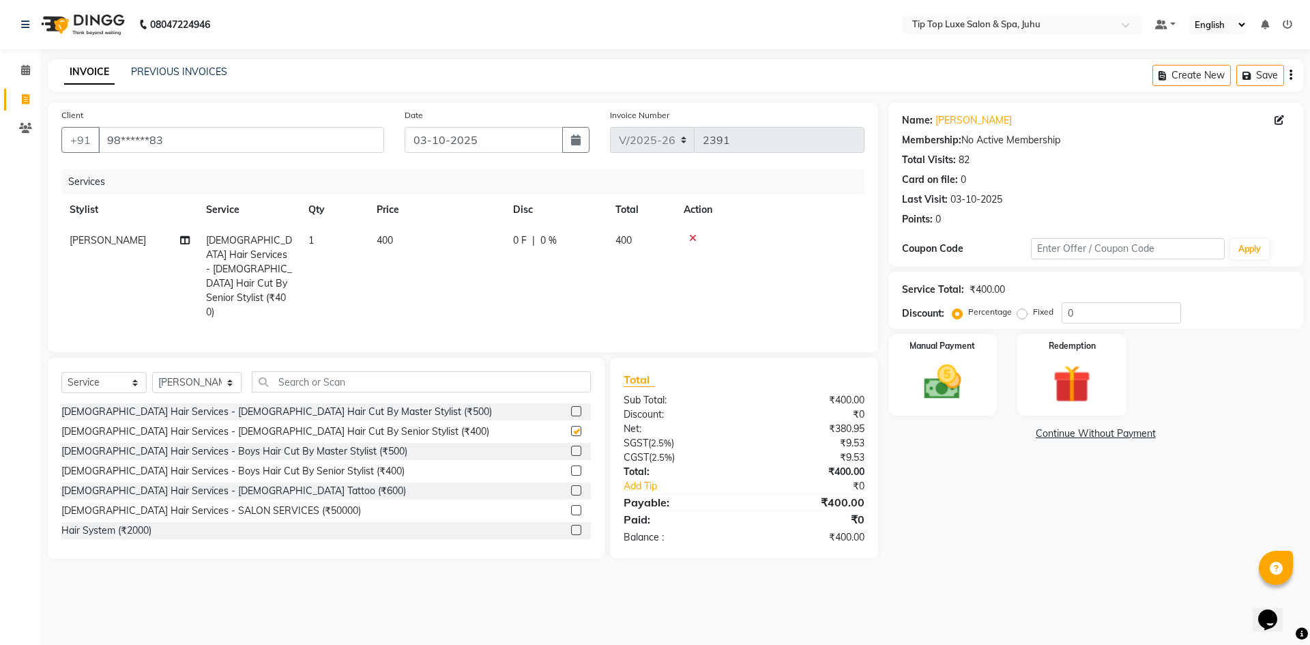
checkbox input "false"
click at [527, 371] on input "text" at bounding box center [422, 381] width 340 height 21
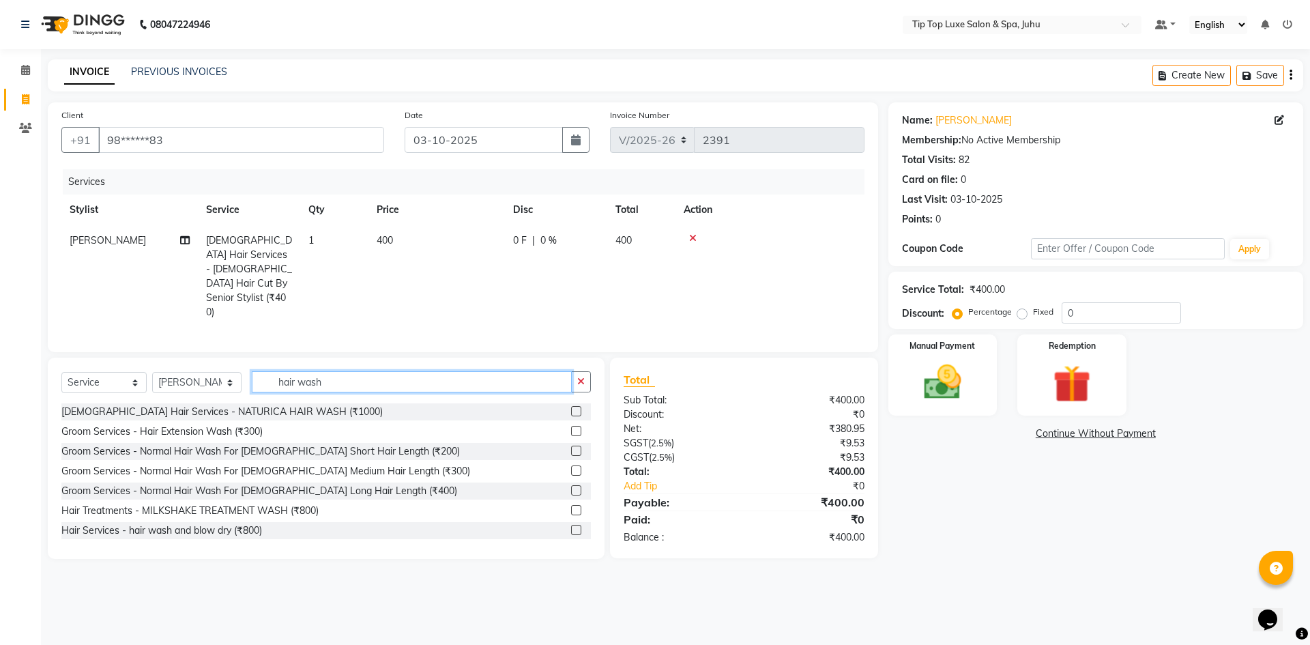
type input "hair wash"
click at [571, 446] on label at bounding box center [576, 451] width 10 height 10
click at [571, 447] on input "checkbox" at bounding box center [575, 451] width 9 height 9
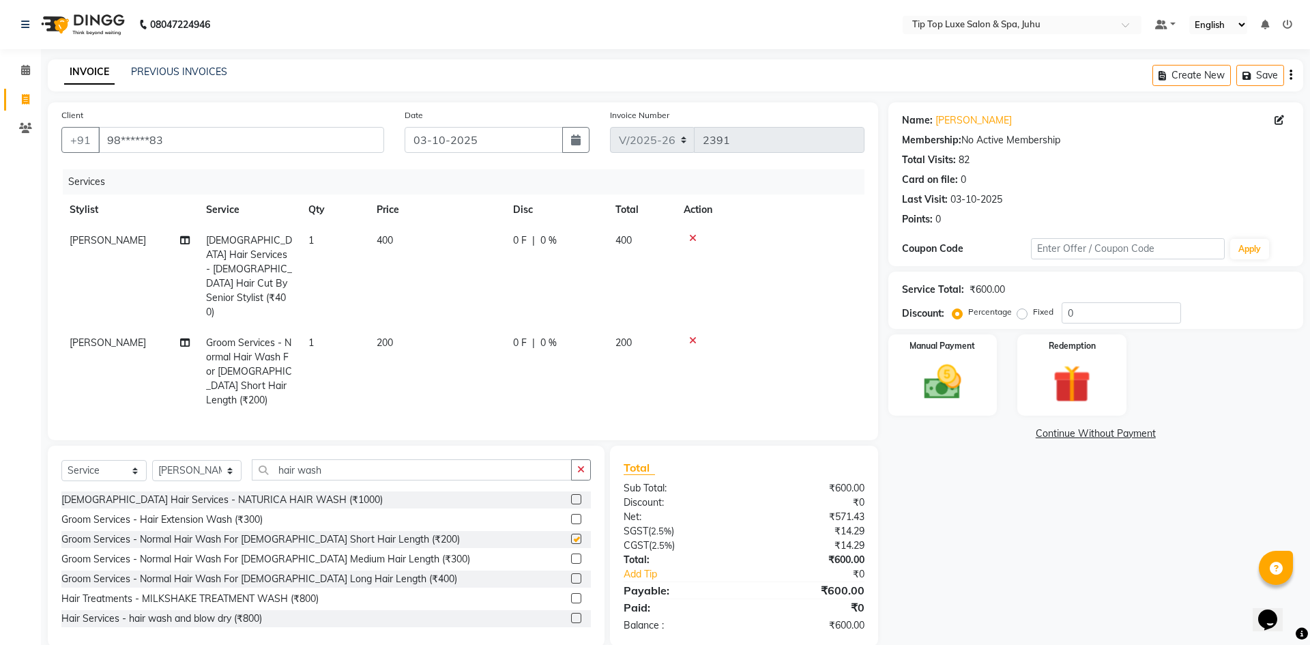
checkbox input "false"
click at [585, 459] on button "button" at bounding box center [581, 469] width 20 height 21
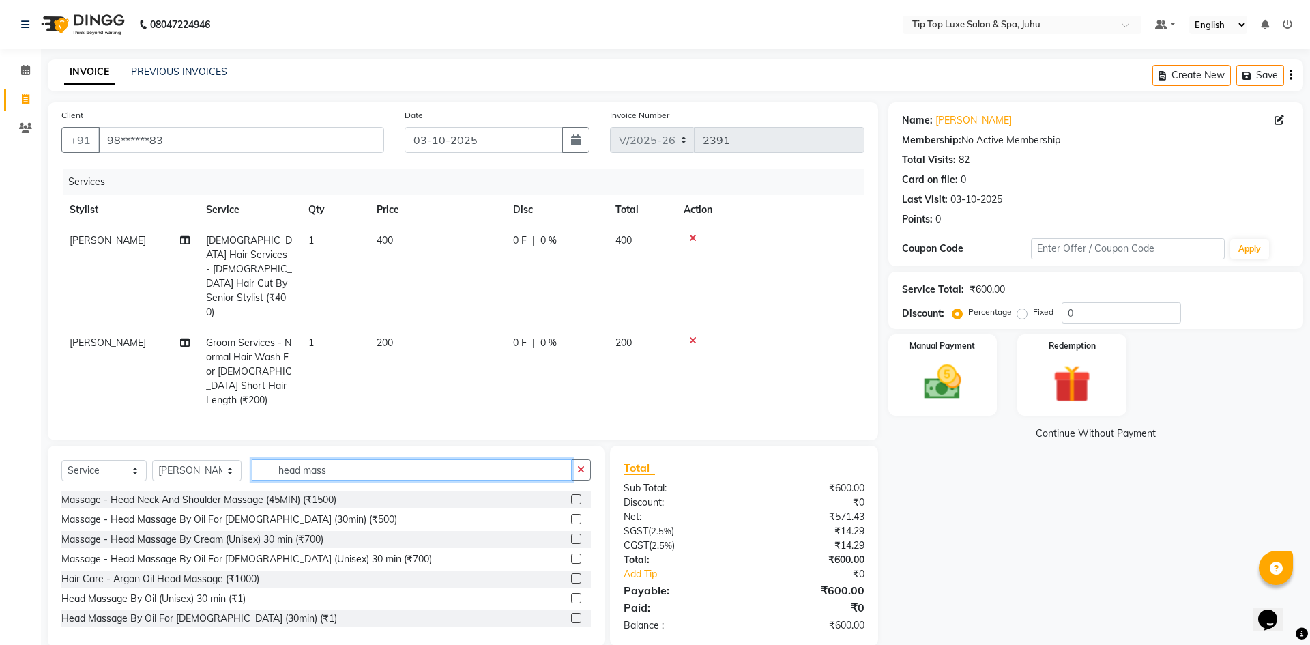
type input "head mass"
click at [571, 514] on label at bounding box center [576, 519] width 10 height 10
click at [571, 515] on input "checkbox" at bounding box center [575, 519] width 9 height 9
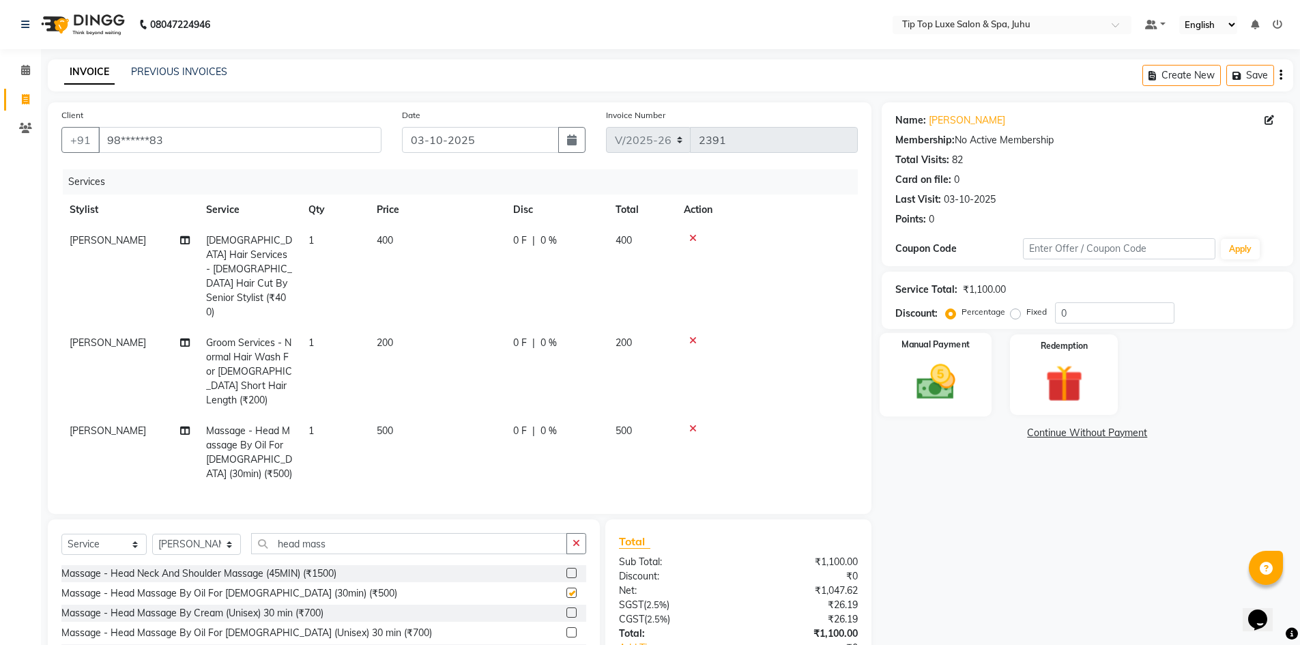
checkbox input "false"
click at [935, 392] on img at bounding box center [935, 382] width 63 height 44
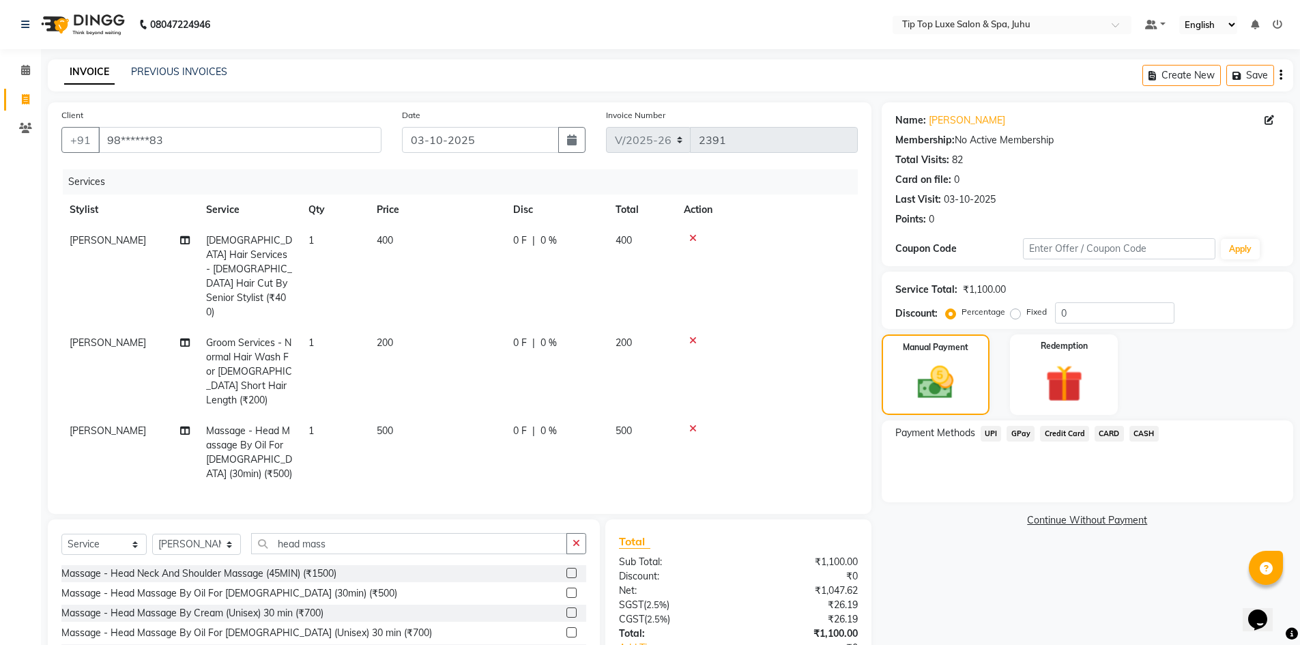
click at [984, 432] on span "UPI" at bounding box center [990, 434] width 21 height 16
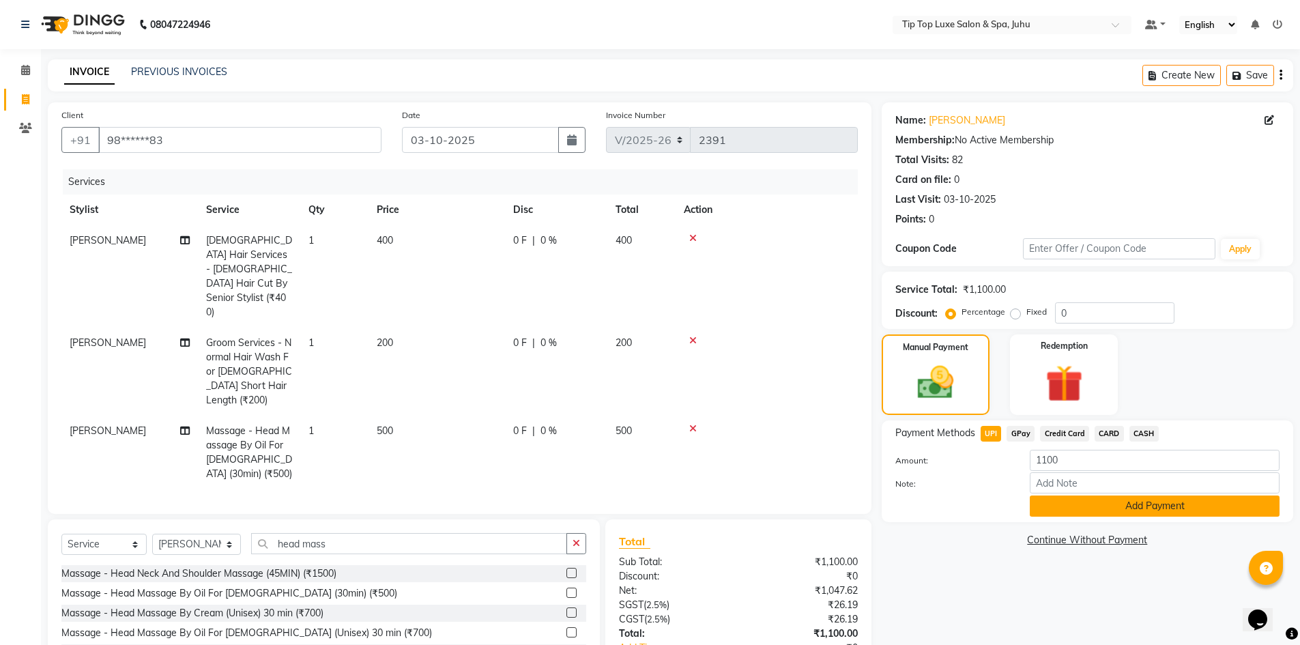
click at [1085, 511] on button "Add Payment" at bounding box center [1155, 505] width 250 height 21
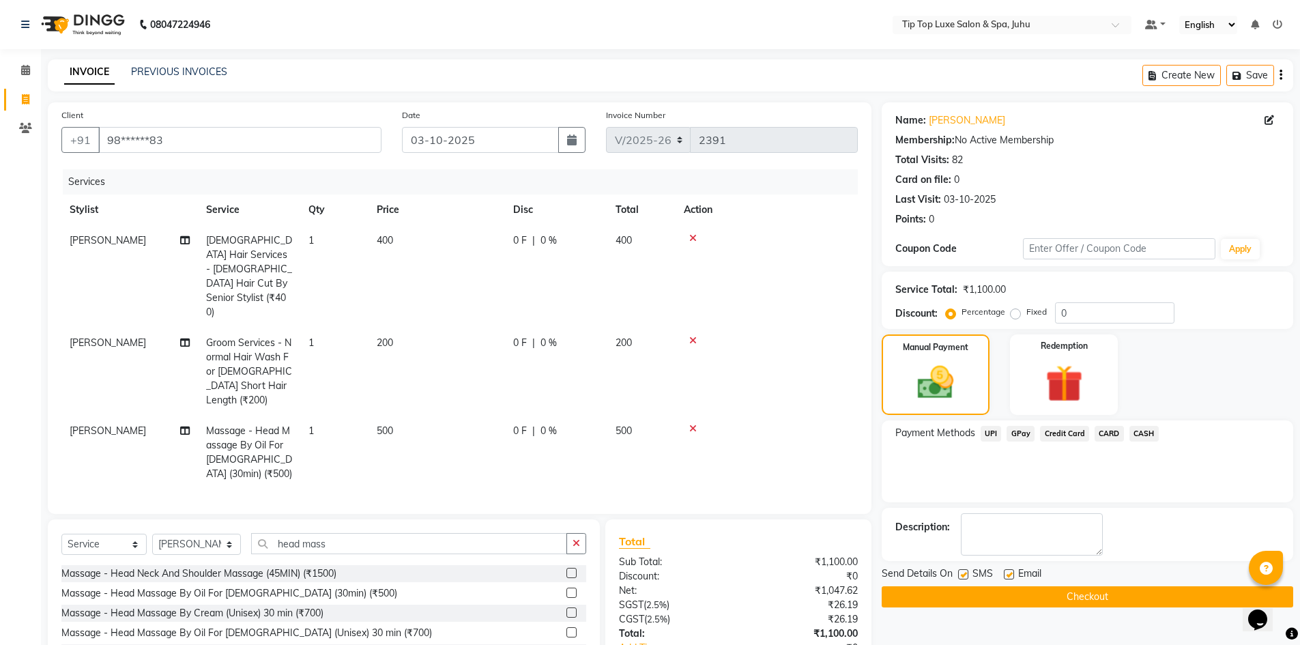
click at [1062, 587] on button "Checkout" at bounding box center [1086, 596] width 411 height 21
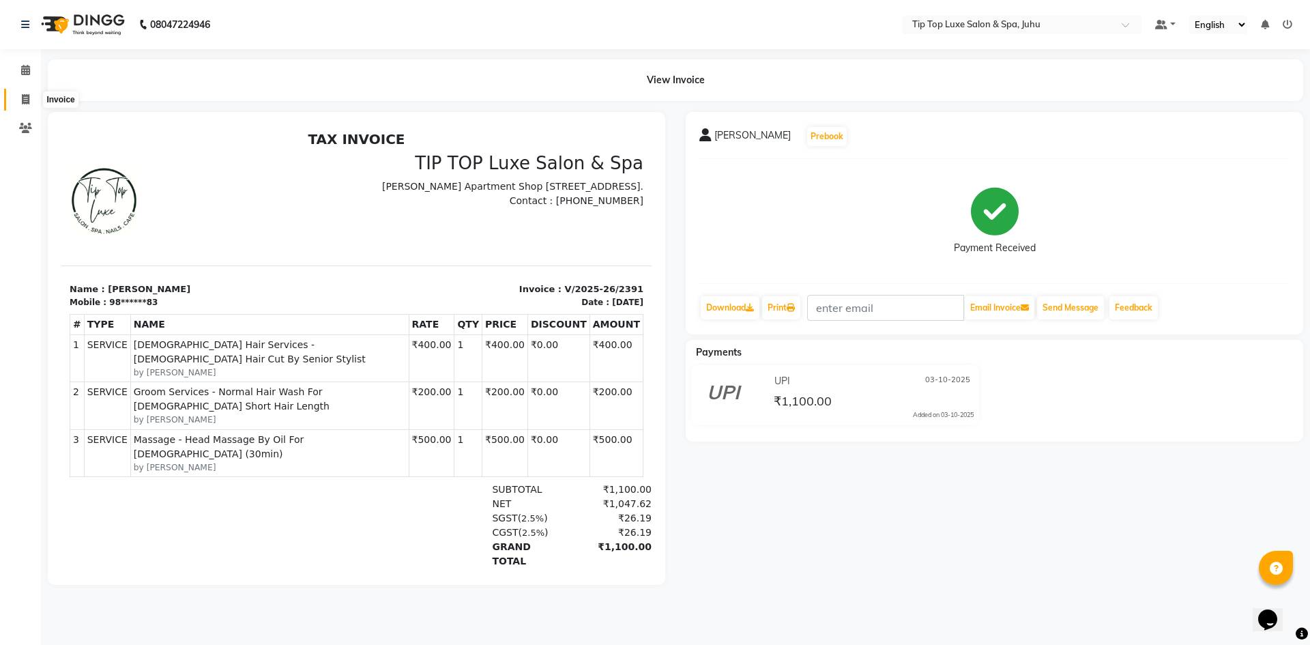
click at [23, 100] on icon at bounding box center [26, 99] width 8 height 10
select select "service"
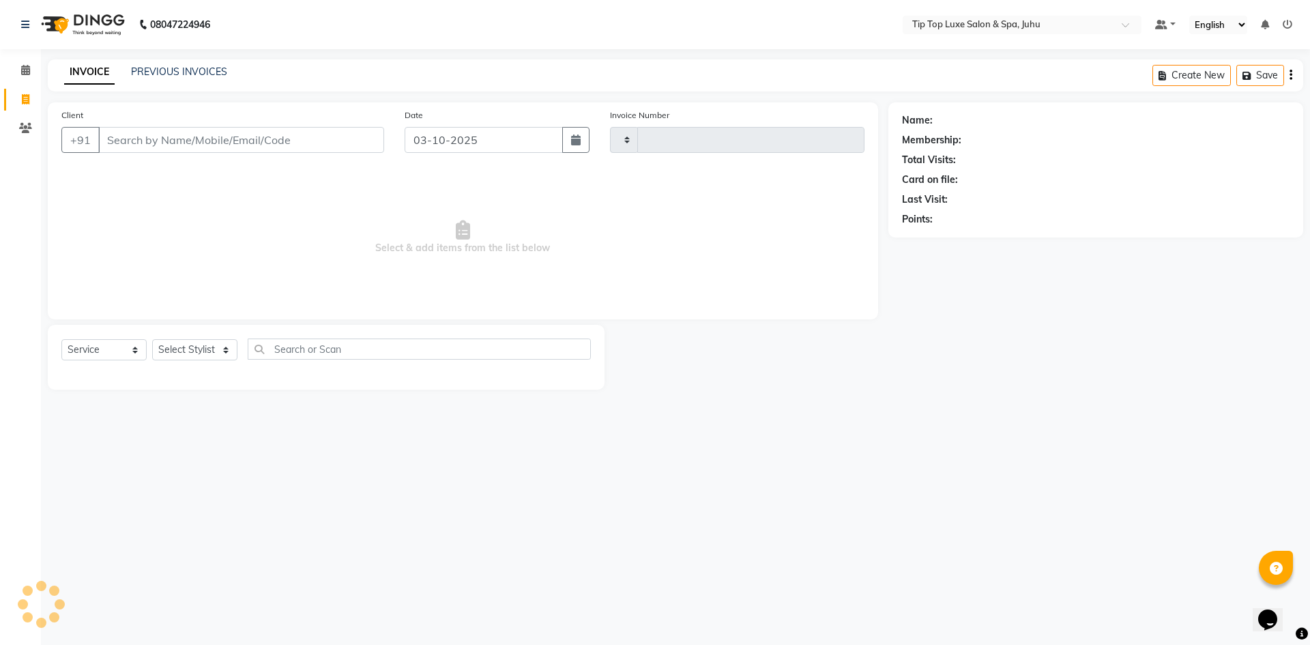
type input "2392"
select select "8298"
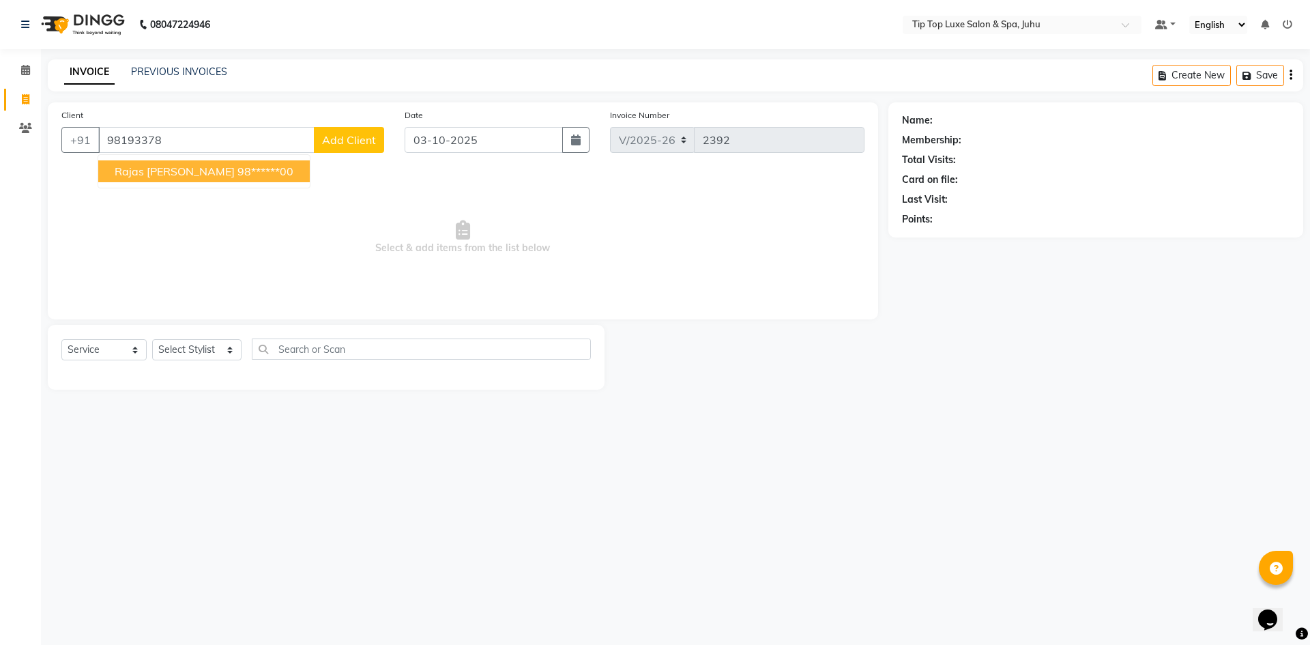
click at [237, 173] on ngb-highlight "98******00" at bounding box center [265, 171] width 56 height 14
type input "98******00"
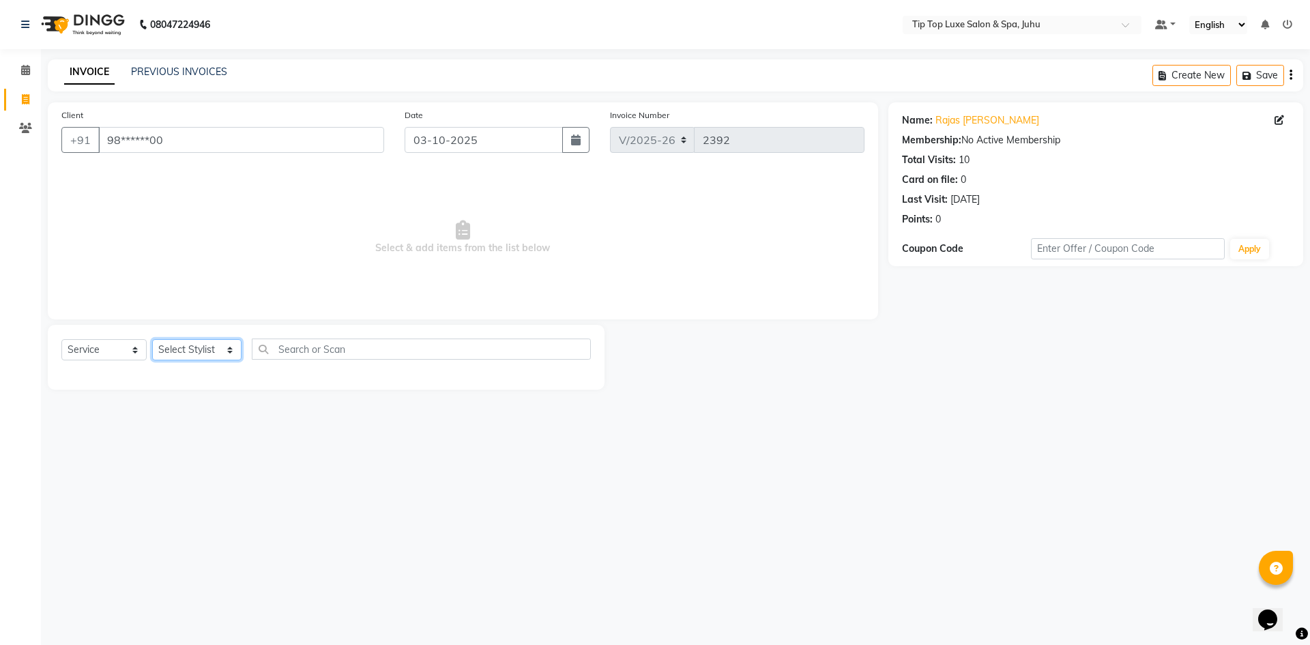
click at [201, 341] on select "Select Stylist [PERSON_NAME] admin [PERSON_NAME] creado ANAO [PERSON_NAME] Jyot…" at bounding box center [196, 349] width 89 height 21
select select "82312"
click at [152, 339] on select "Select Stylist [PERSON_NAME] admin [PERSON_NAME] creado ANAO [PERSON_NAME] Jyot…" at bounding box center [196, 349] width 89 height 21
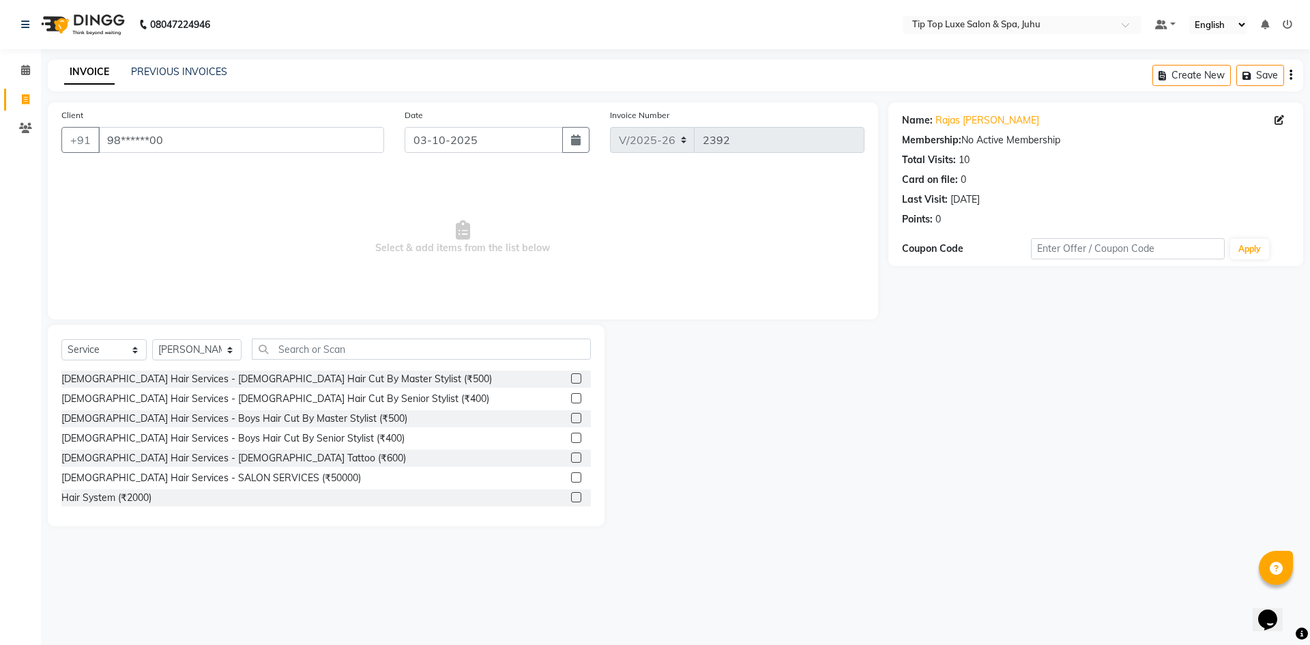
click at [319, 336] on div "Select Service Product Membership Package Voucher Prepaid Gift Card Select Styl…" at bounding box center [326, 425] width 557 height 201
click at [316, 353] on input "text" at bounding box center [422, 348] width 340 height 21
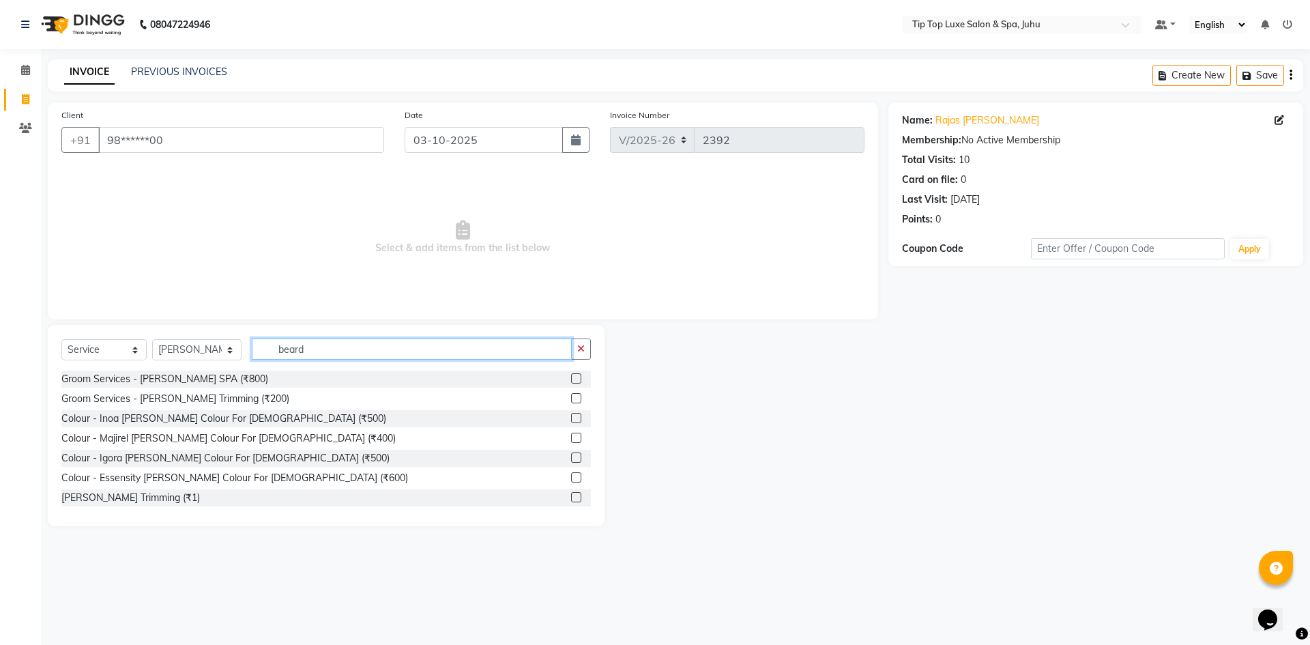
type input "beard"
click at [571, 400] on label at bounding box center [576, 398] width 10 height 10
click at [571, 400] on input "checkbox" at bounding box center [575, 398] width 9 height 9
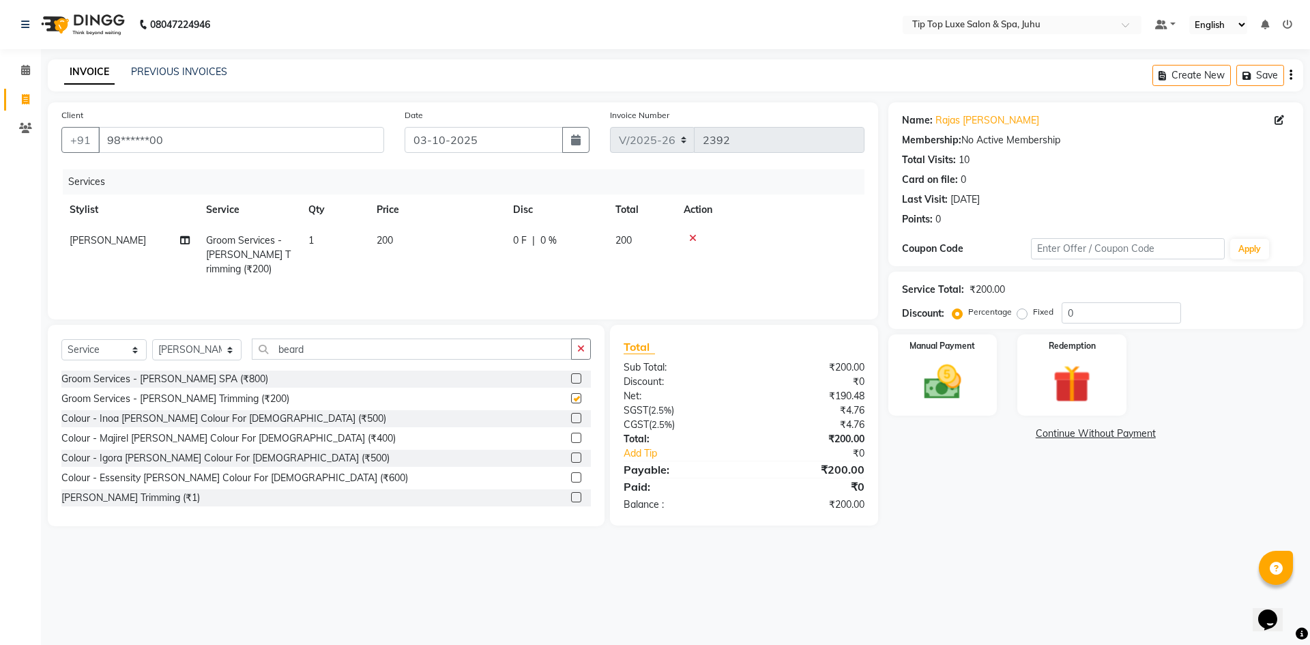
checkbox input "false"
click at [911, 388] on img at bounding box center [942, 382] width 63 height 45
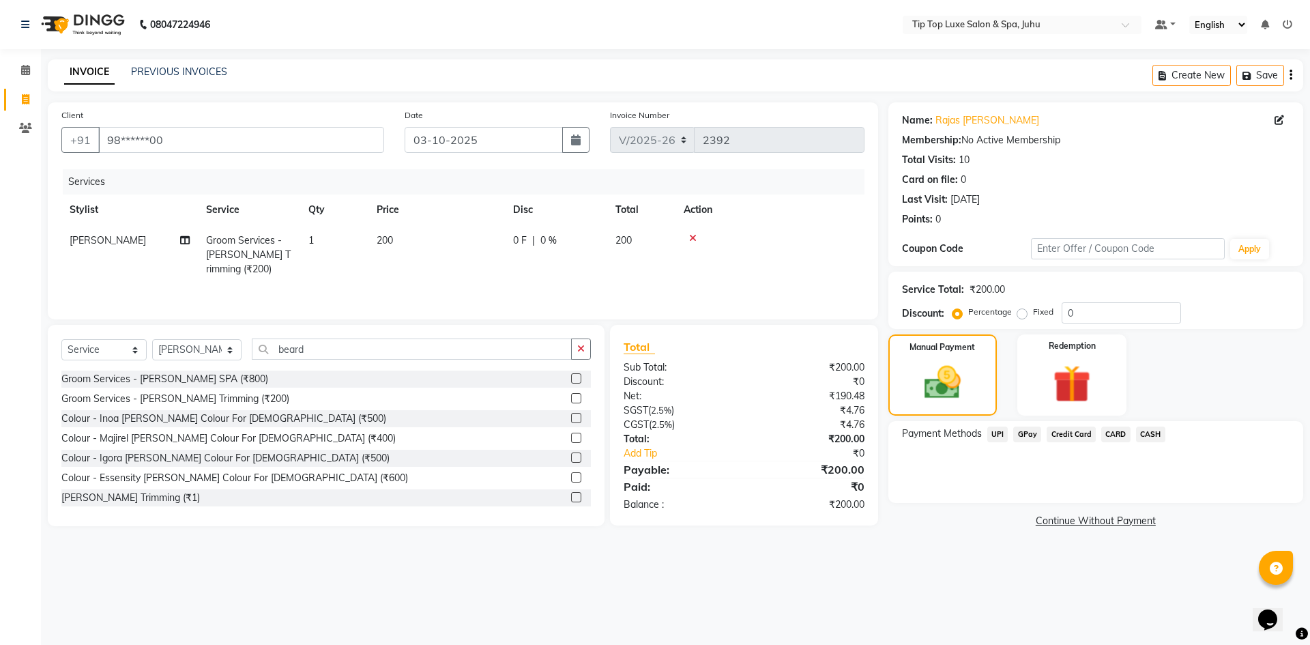
click at [999, 434] on span "UPI" at bounding box center [997, 434] width 21 height 16
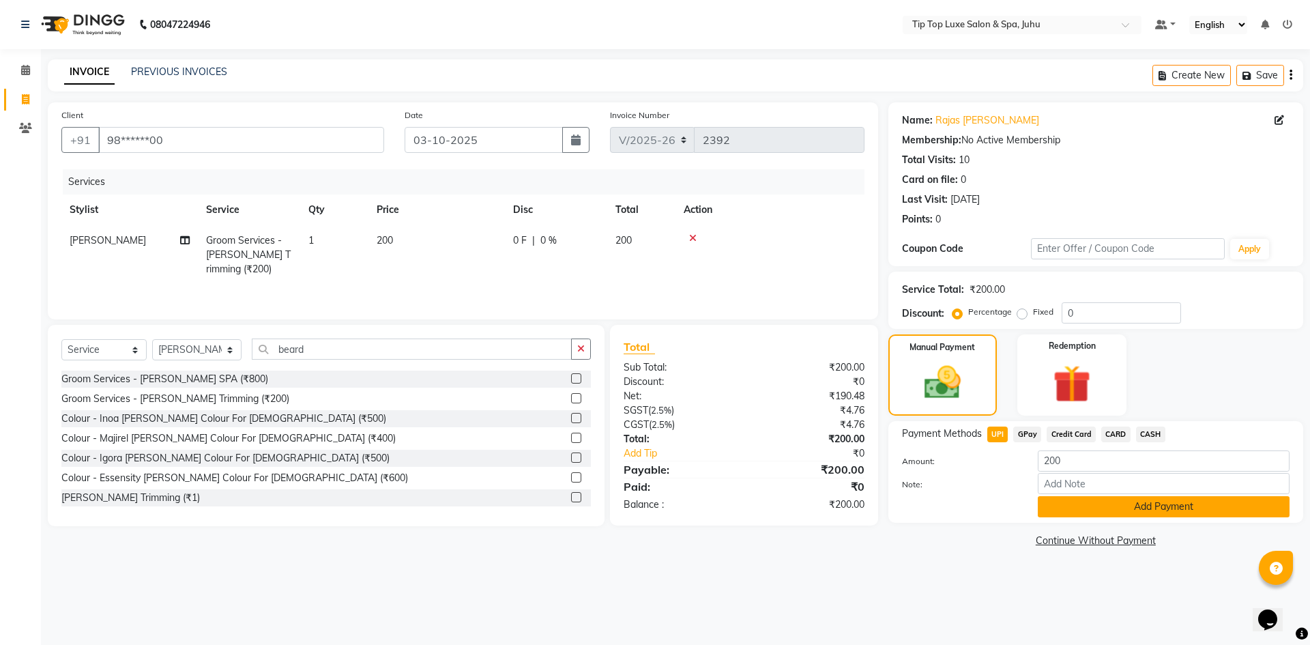
click at [1101, 510] on button "Add Payment" at bounding box center [1164, 506] width 252 height 21
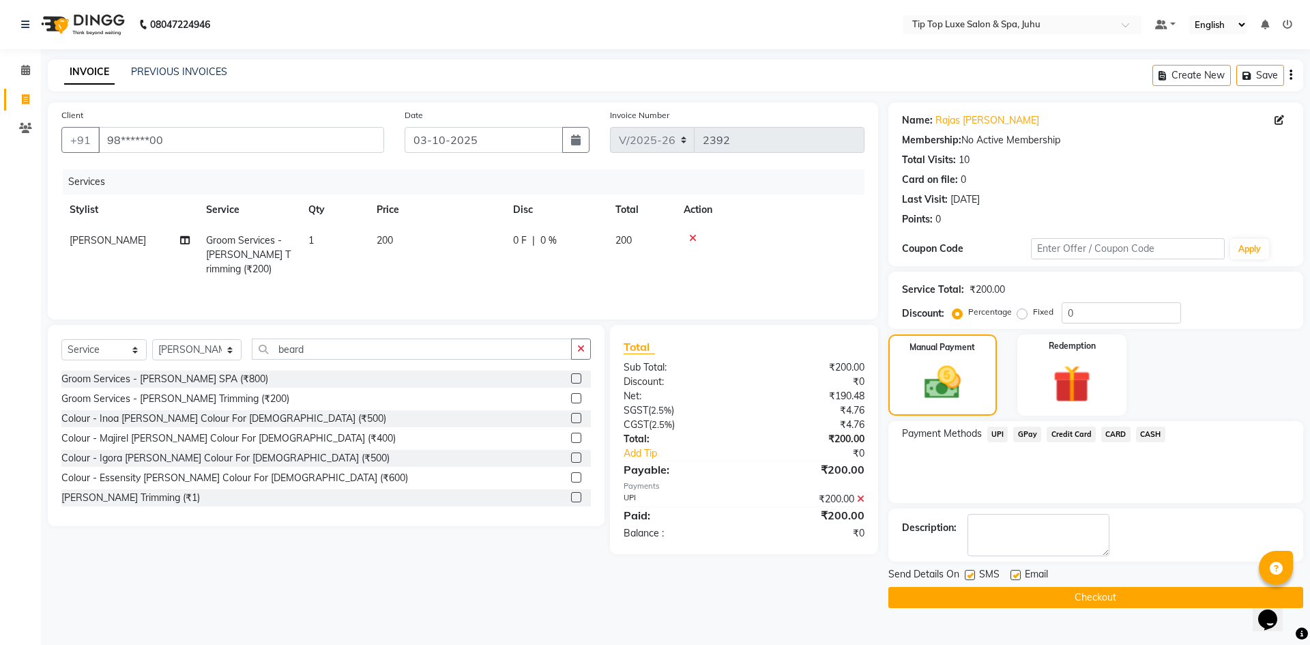
click at [1090, 594] on button "Checkout" at bounding box center [1095, 597] width 415 height 21
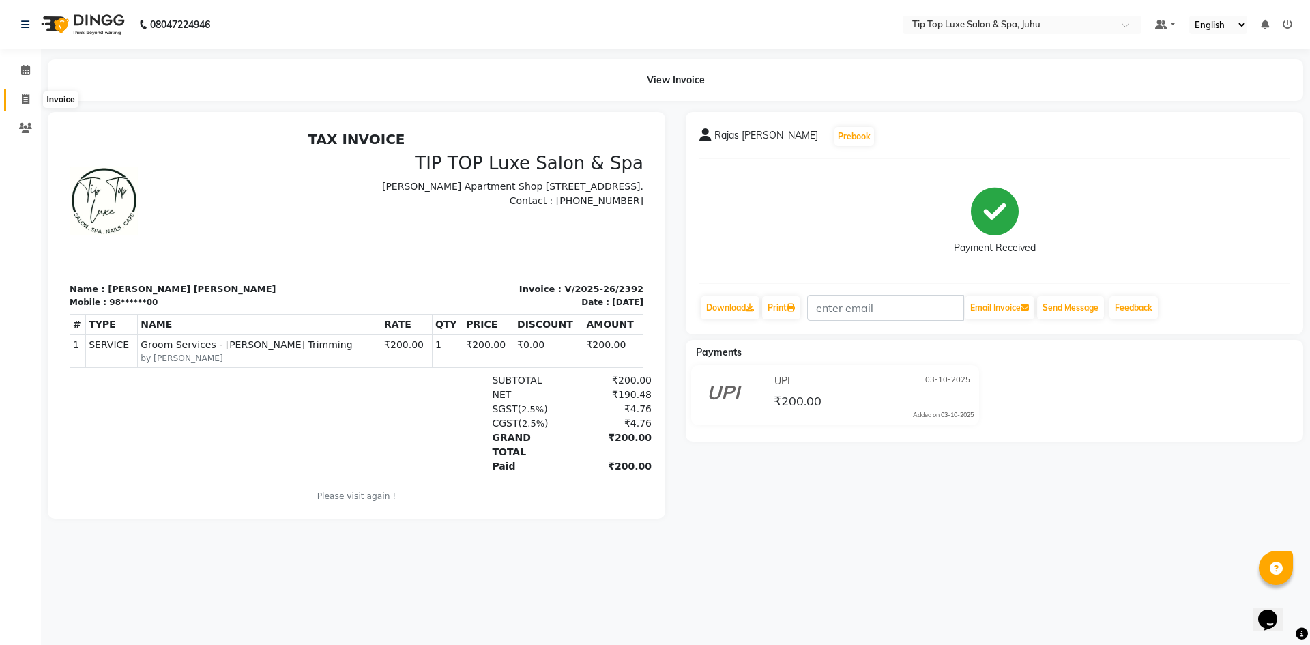
click at [26, 101] on icon at bounding box center [26, 99] width 8 height 10
select select "8298"
select select "service"
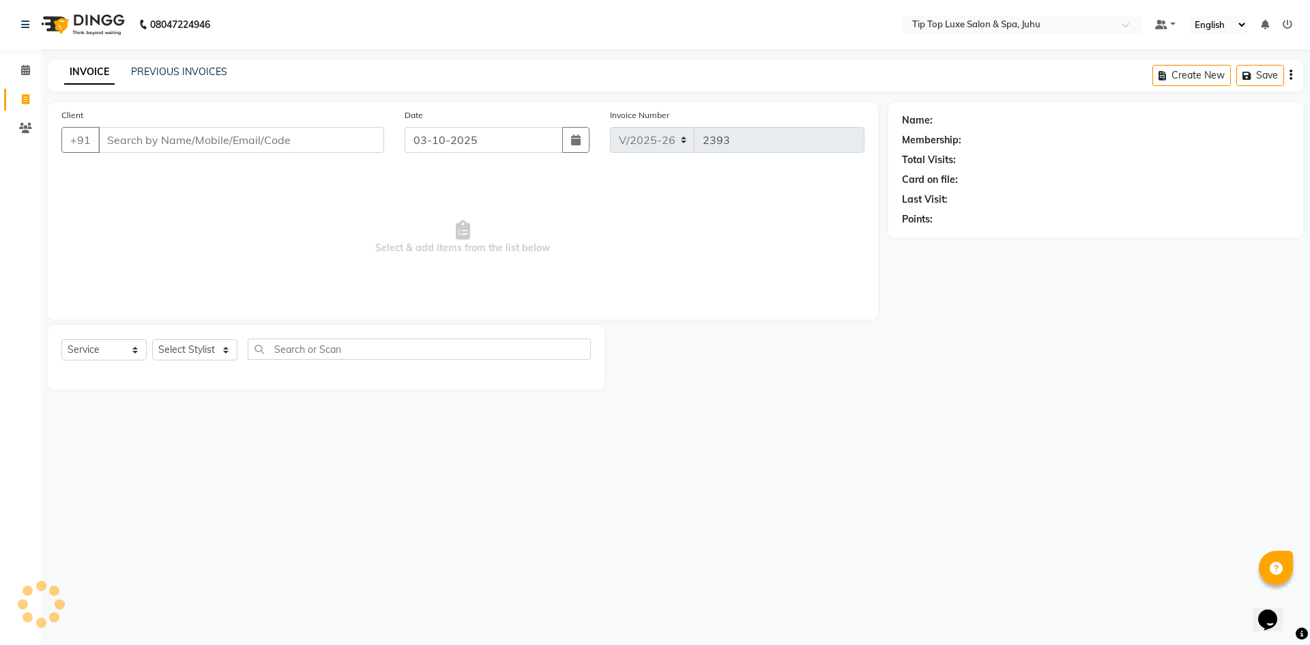
click at [134, 143] on input "Client" at bounding box center [241, 140] width 286 height 26
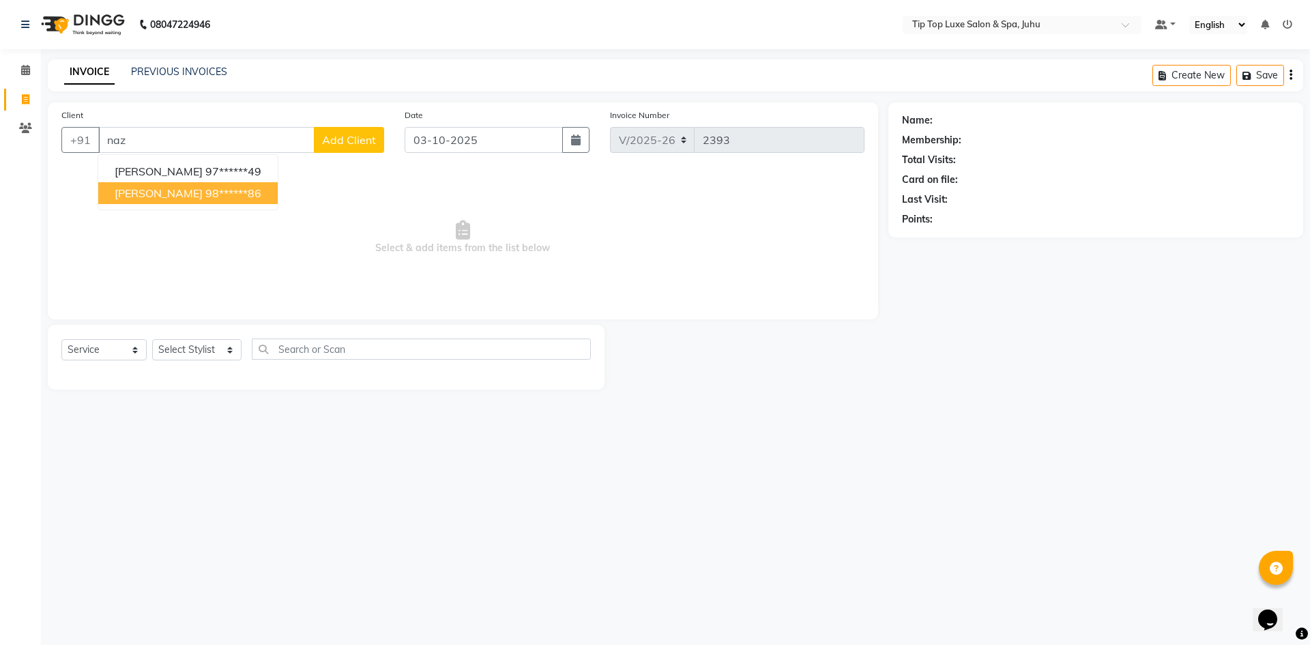
click at [171, 190] on span "[PERSON_NAME]" at bounding box center [159, 193] width 88 height 14
type input "98******86"
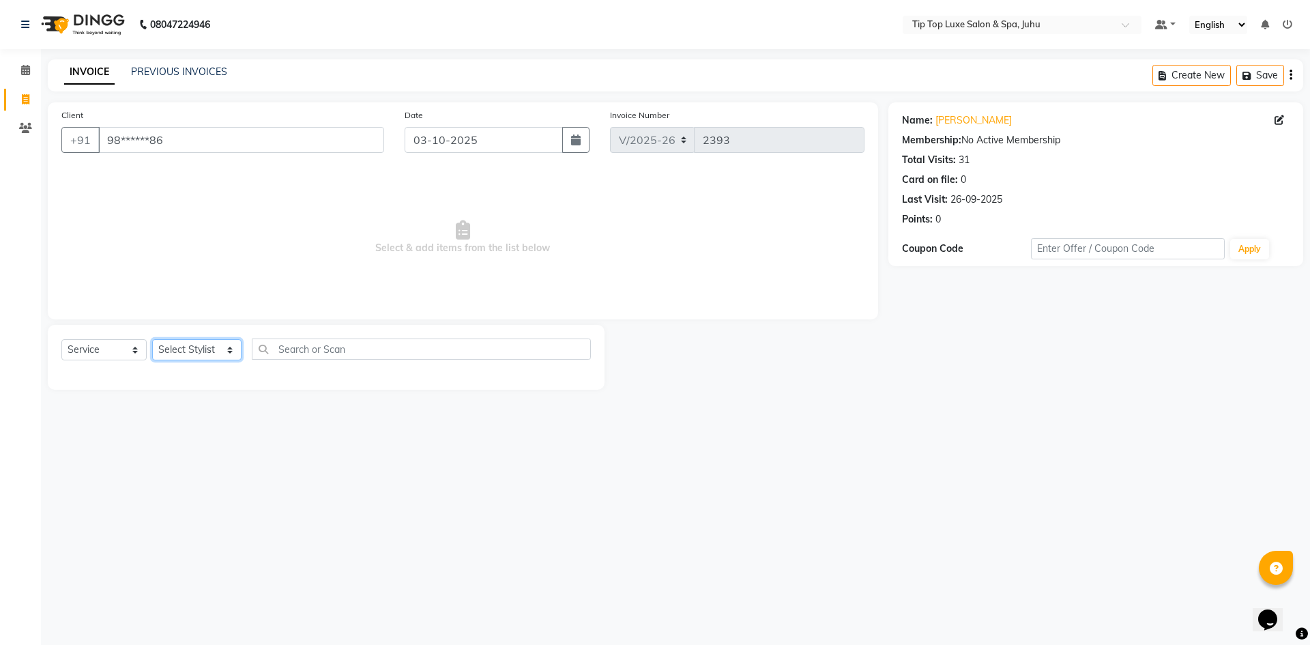
click at [196, 351] on select "Select Stylist [PERSON_NAME] admin [PERSON_NAME] creado ANAO [PERSON_NAME] Jyot…" at bounding box center [196, 349] width 89 height 21
select select "82314"
click at [152, 339] on select "Select Stylist [PERSON_NAME] admin [PERSON_NAME] creado ANAO [PERSON_NAME] Jyot…" at bounding box center [196, 349] width 89 height 21
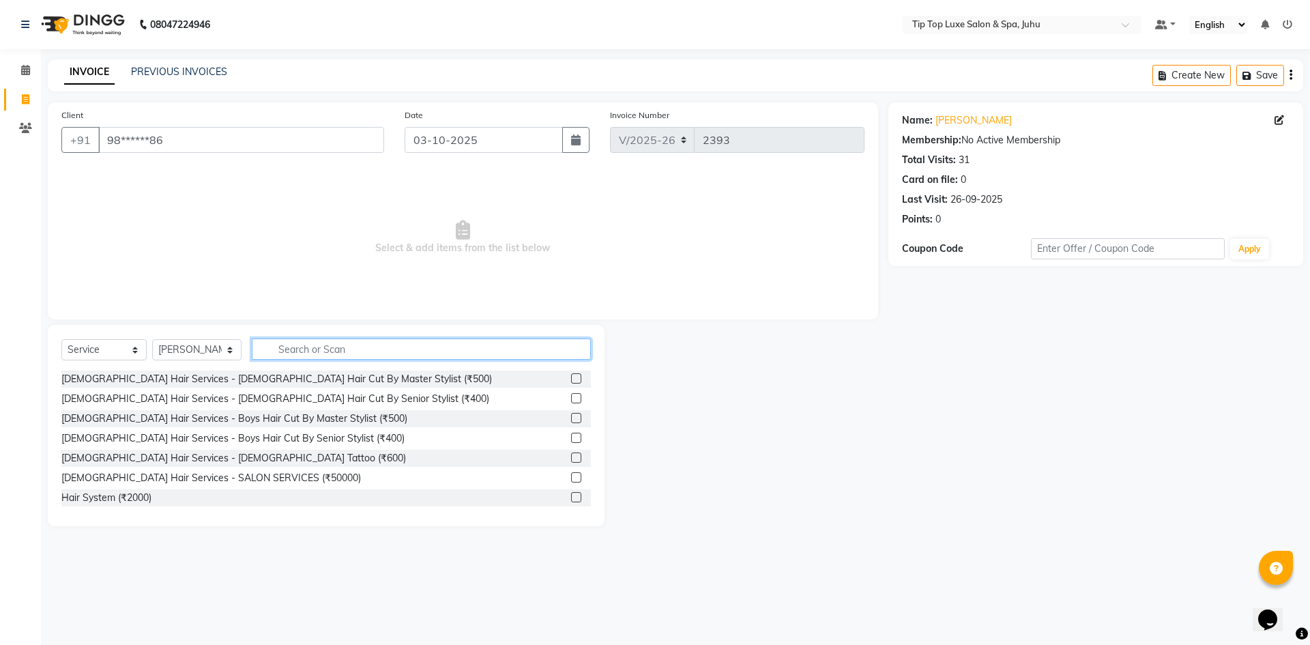
click at [308, 351] on input "text" at bounding box center [422, 348] width 340 height 21
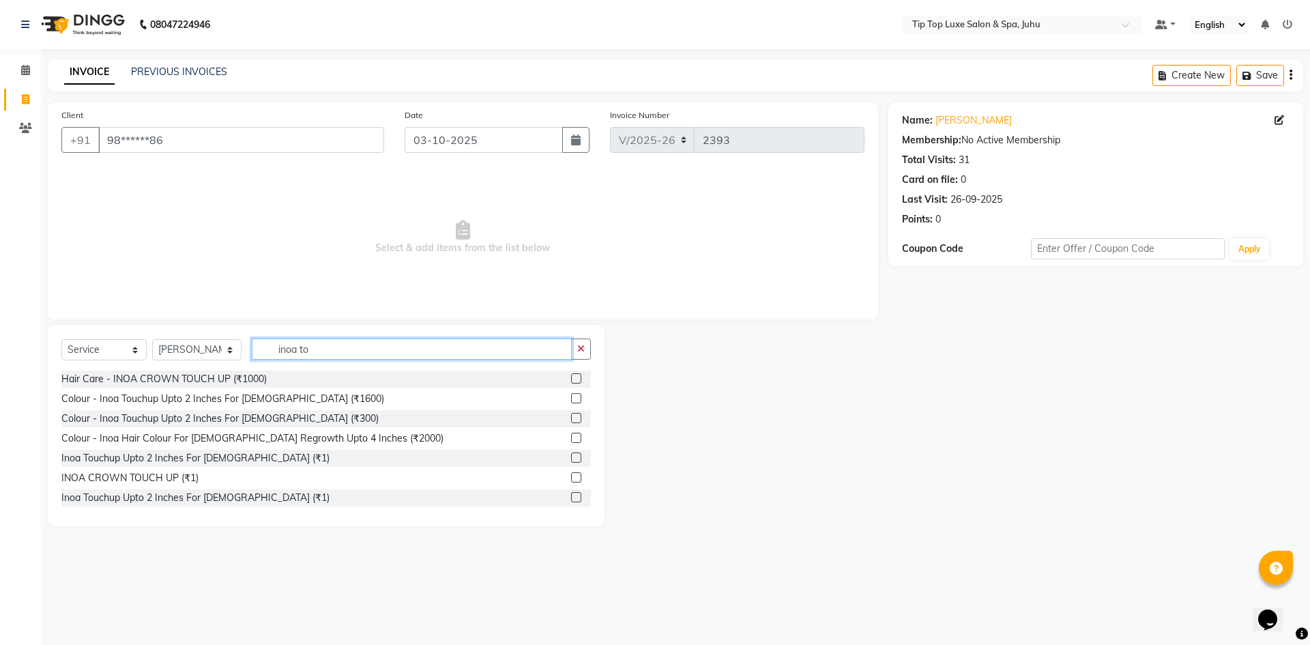
type input "inoa to"
click at [571, 398] on label at bounding box center [576, 398] width 10 height 10
click at [571, 398] on input "checkbox" at bounding box center [575, 398] width 9 height 9
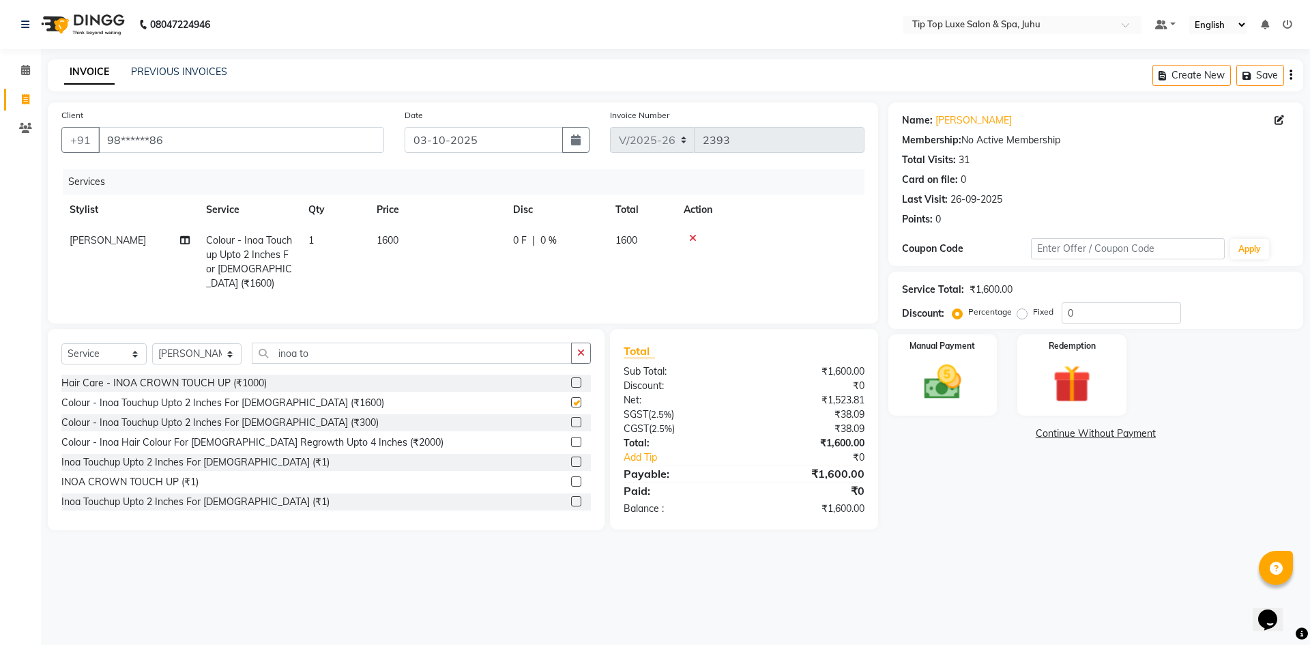
checkbox input "false"
click at [203, 354] on select "Select Stylist [PERSON_NAME] admin [PERSON_NAME] creado ANAO [PERSON_NAME] Jyot…" at bounding box center [196, 353] width 89 height 21
select select "82326"
click at [152, 343] on select "Select Stylist [PERSON_NAME] admin [PERSON_NAME] creado ANAO [PERSON_NAME] Jyot…" at bounding box center [196, 353] width 89 height 21
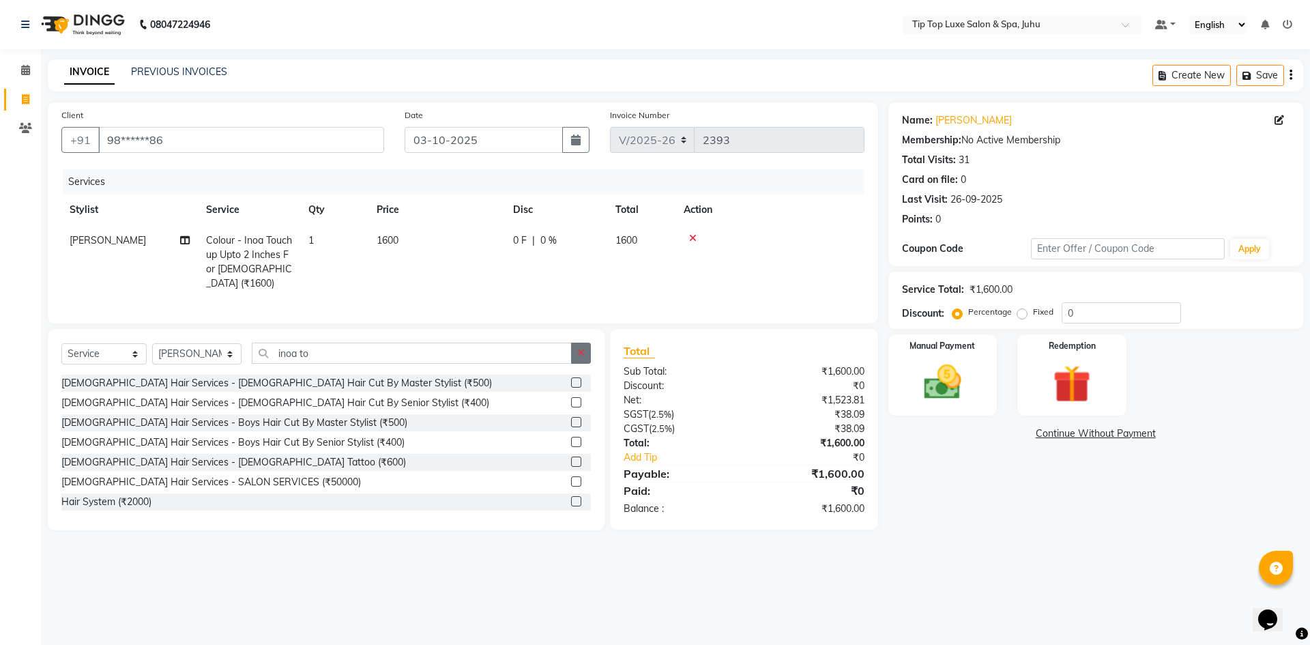
click at [585, 346] on button "button" at bounding box center [581, 352] width 20 height 21
click at [505, 357] on input "text" at bounding box center [422, 352] width 340 height 21
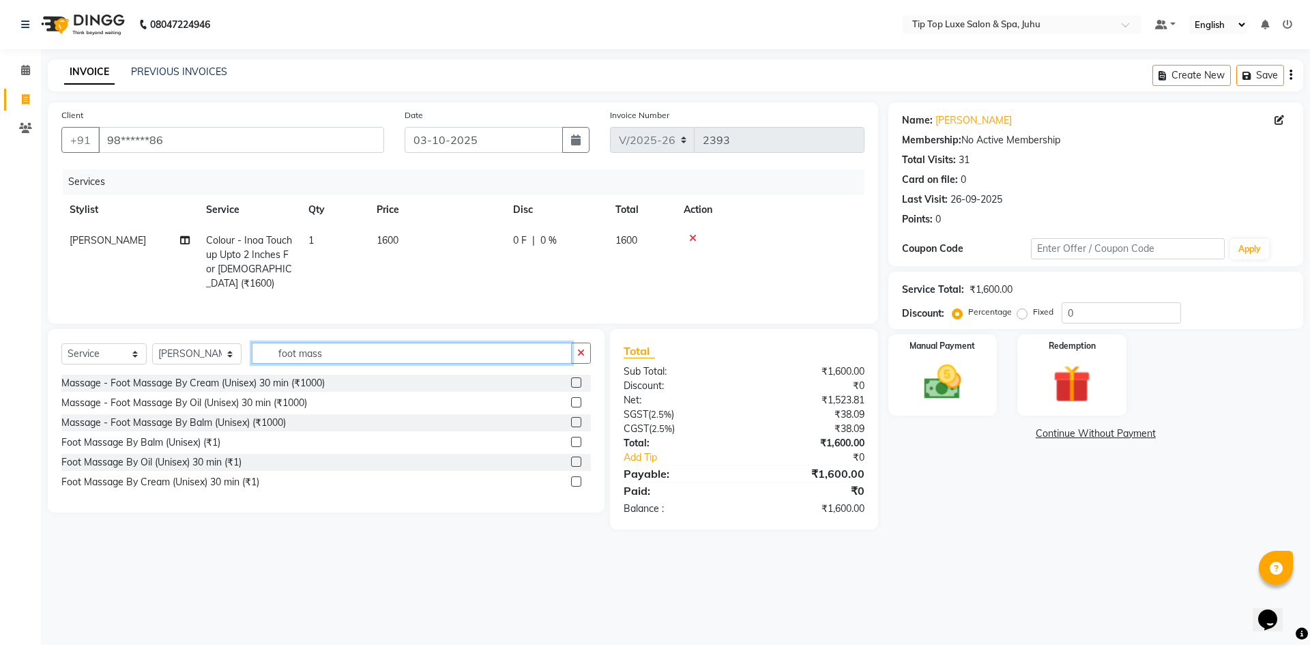
type input "foot mass"
click at [574, 379] on label at bounding box center [576, 382] width 10 height 10
click at [574, 379] on input "checkbox" at bounding box center [575, 383] width 9 height 9
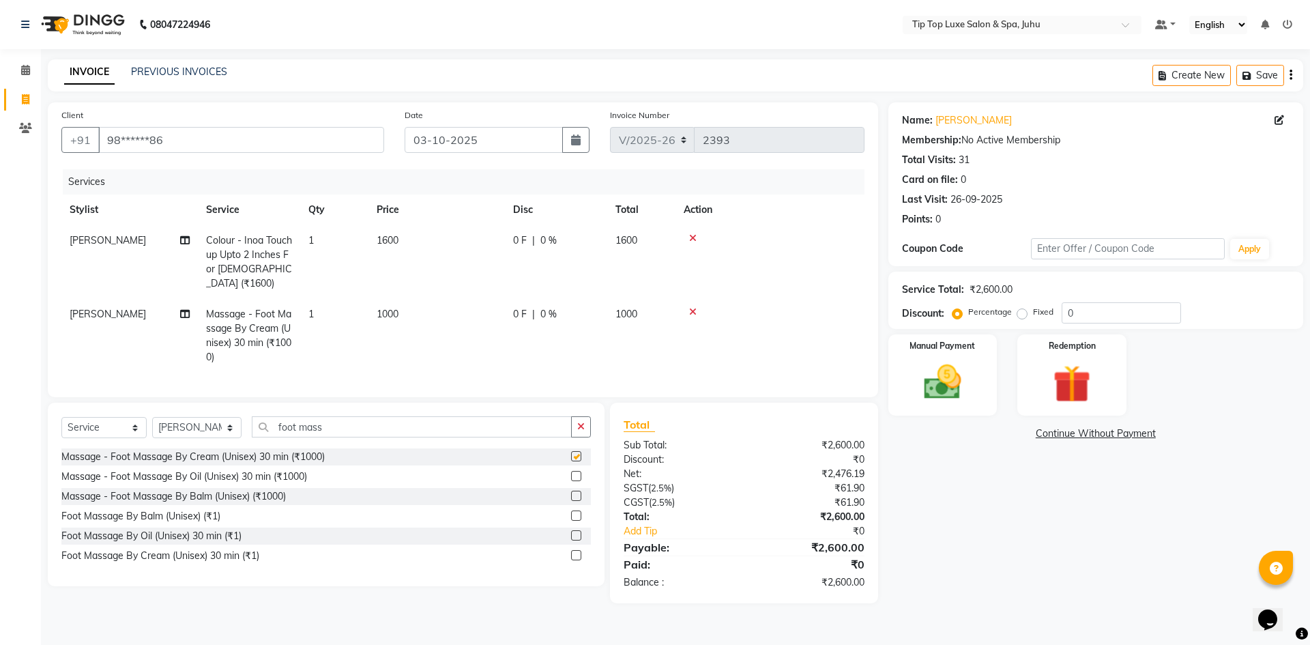
checkbox input "false"
click at [1067, 310] on input "0" at bounding box center [1121, 312] width 119 height 21
type input "20"
click at [1171, 345] on div "Manual Payment Redemption" at bounding box center [1095, 374] width 435 height 81
click at [1117, 310] on input "20" at bounding box center [1121, 312] width 119 height 21
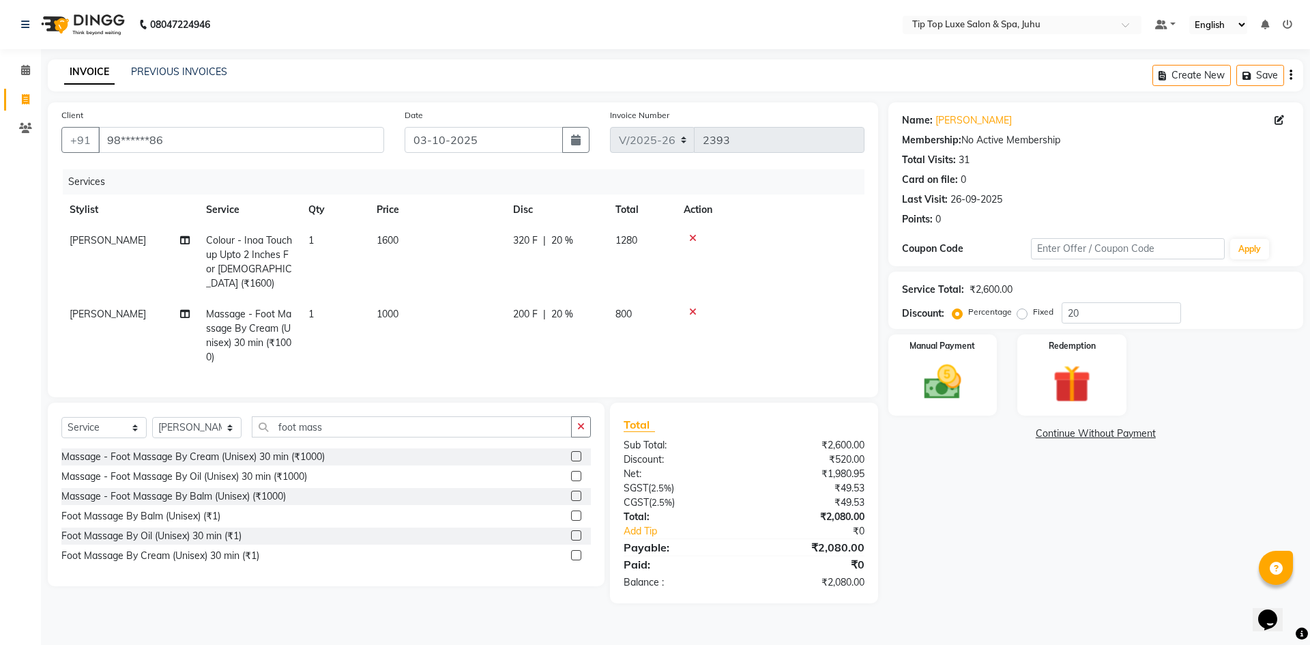
click at [807, 304] on td at bounding box center [769, 336] width 189 height 74
click at [954, 394] on img at bounding box center [942, 382] width 63 height 45
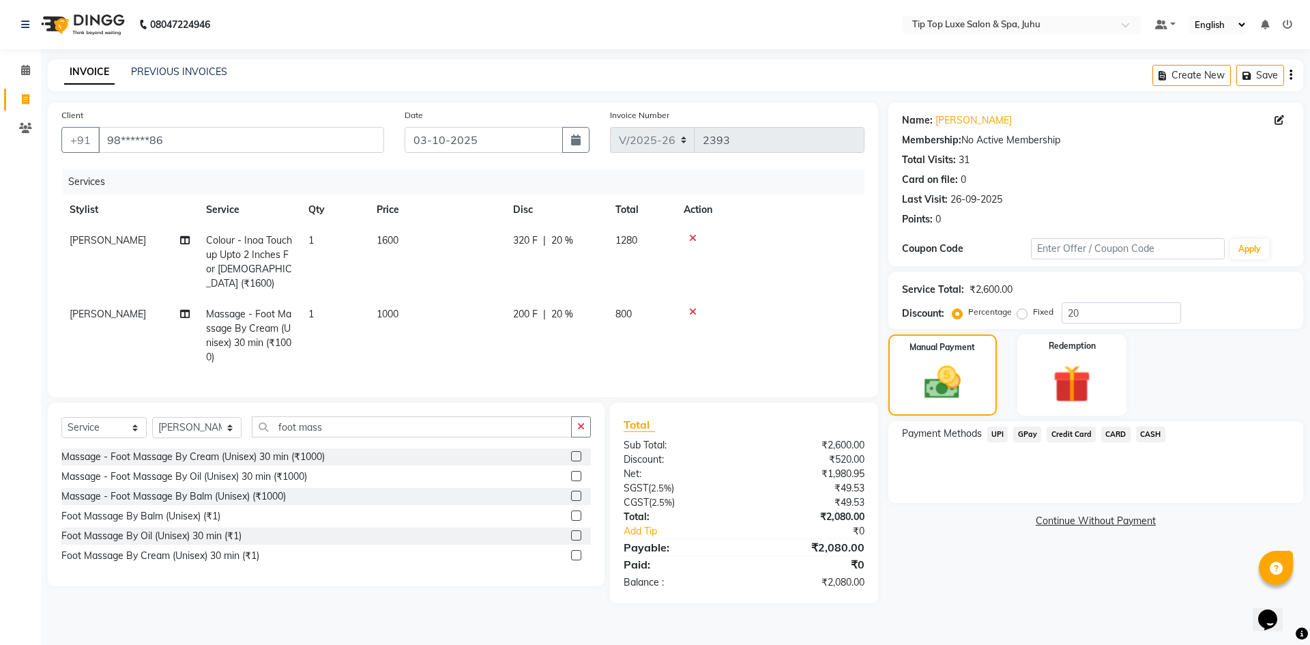
click at [1118, 435] on span "CARD" at bounding box center [1115, 434] width 29 height 16
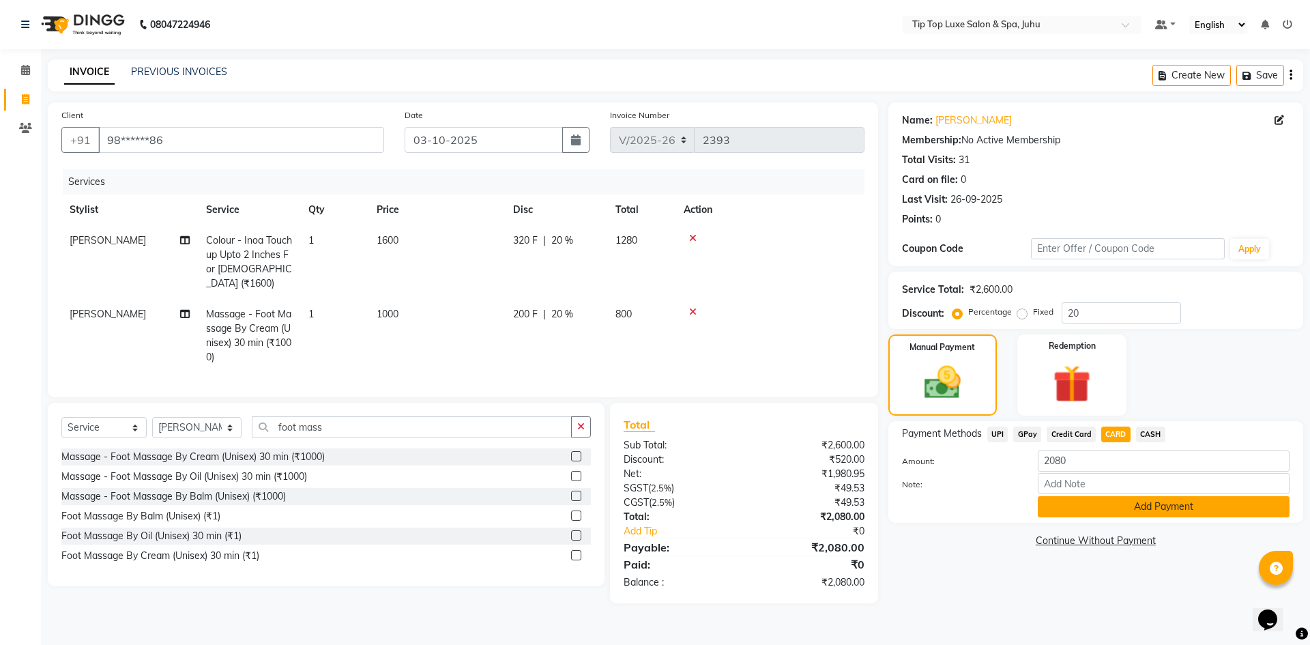
click at [1108, 507] on button "Add Payment" at bounding box center [1164, 506] width 252 height 21
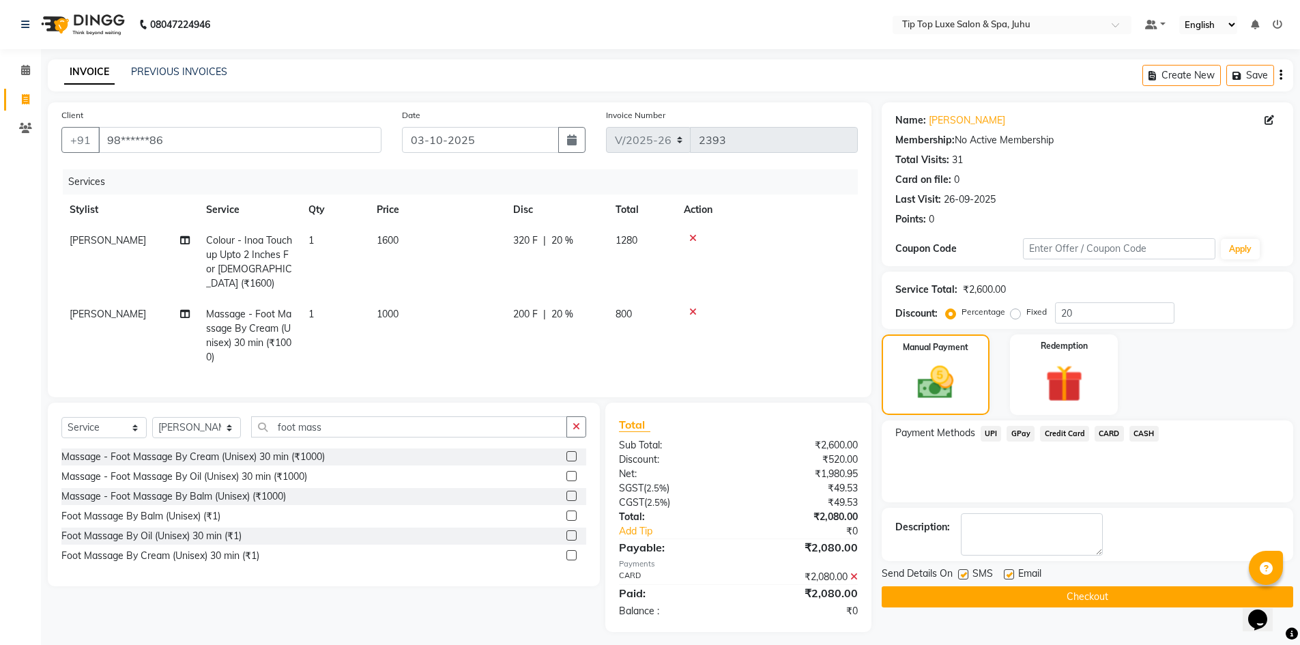
click at [1096, 595] on button "Checkout" at bounding box center [1086, 596] width 411 height 21
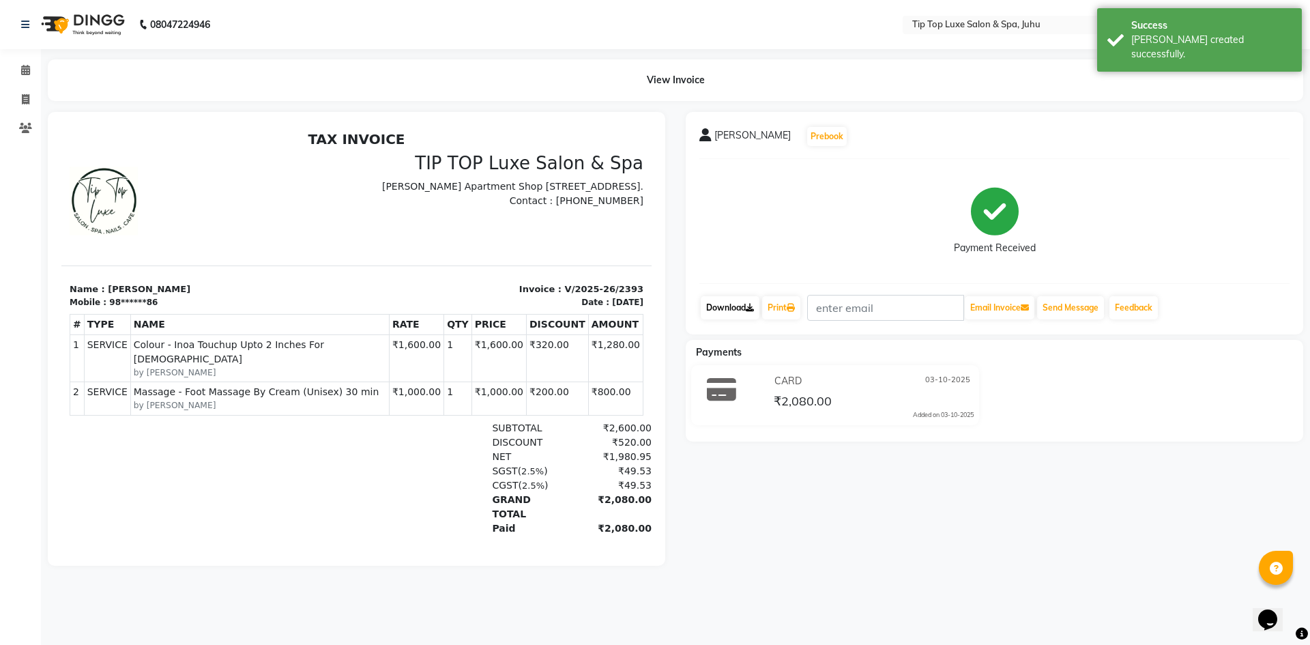
click at [737, 302] on link "Download" at bounding box center [730, 307] width 59 height 23
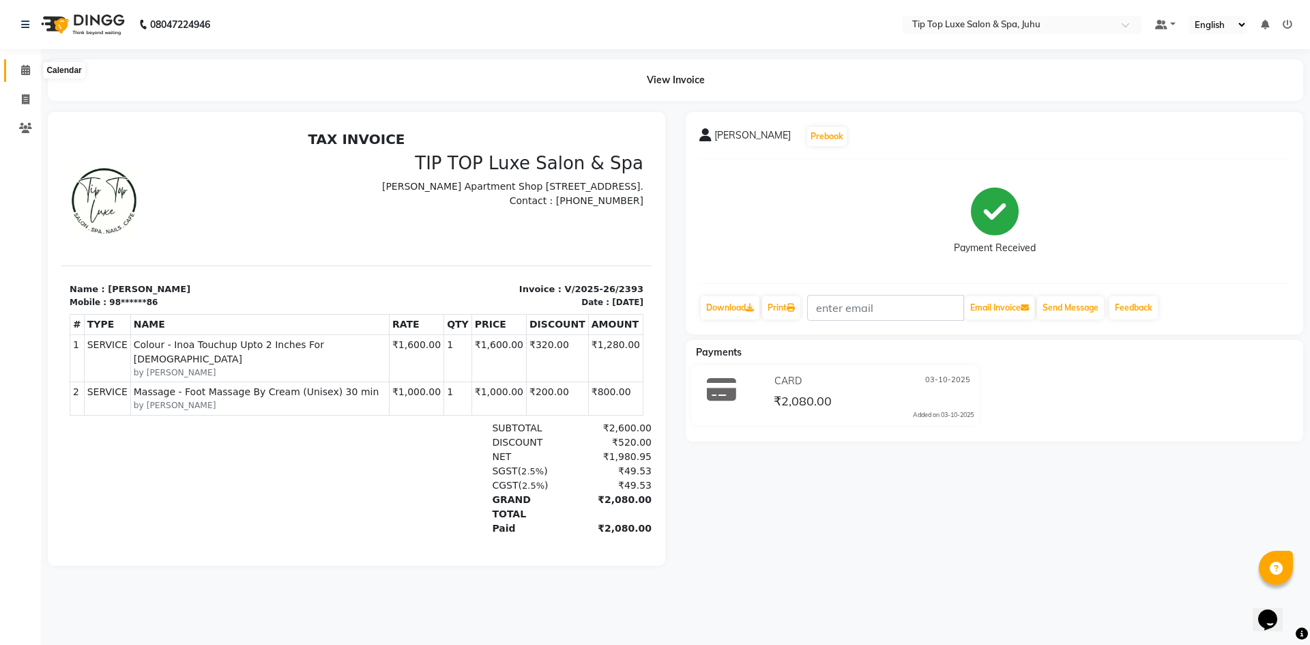
click at [28, 73] on icon at bounding box center [25, 70] width 9 height 10
